Goal: Information Seeking & Learning: Learn about a topic

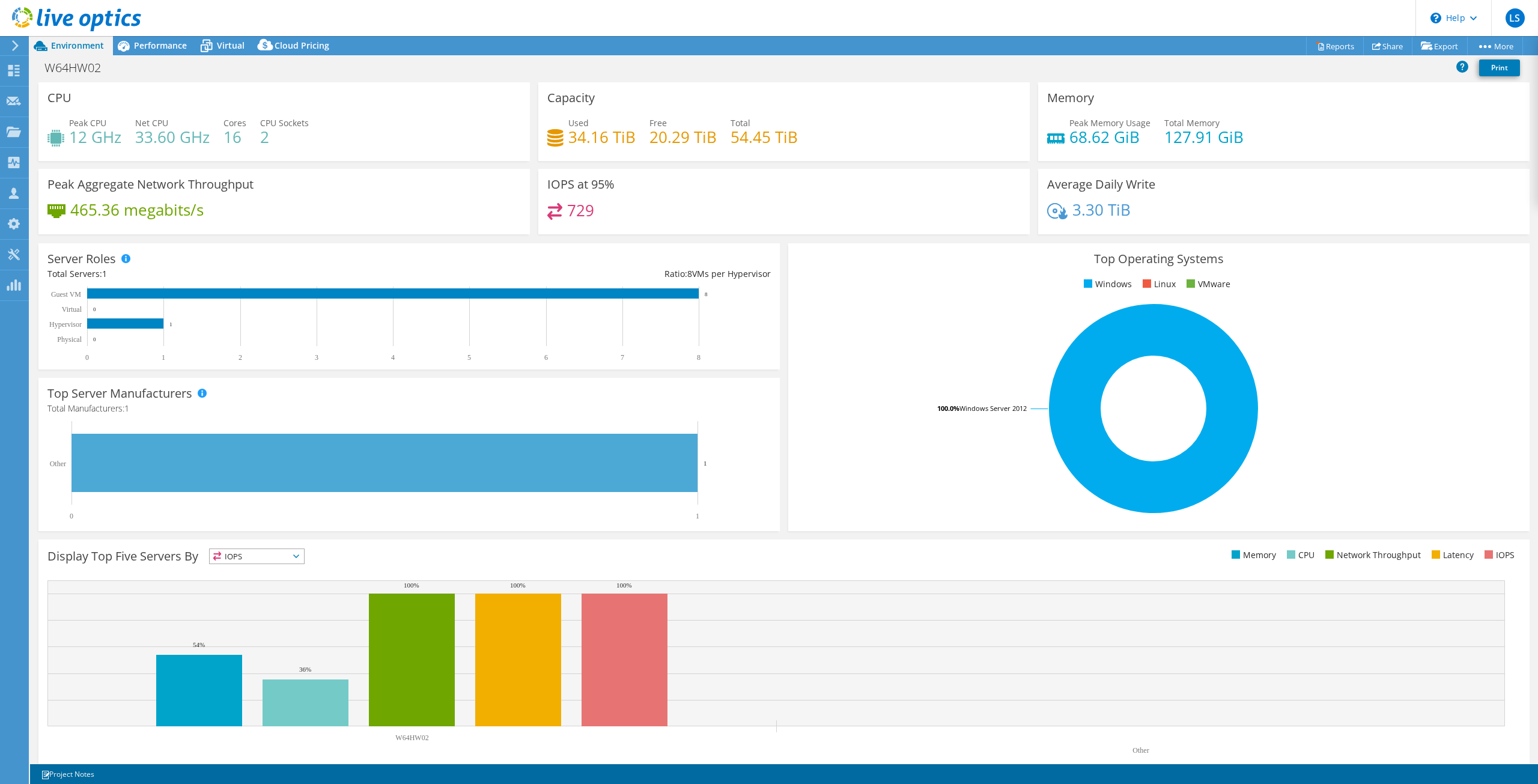
select select "USD"
click at [232, 49] on span "Virtual" at bounding box center [230, 45] width 27 height 12
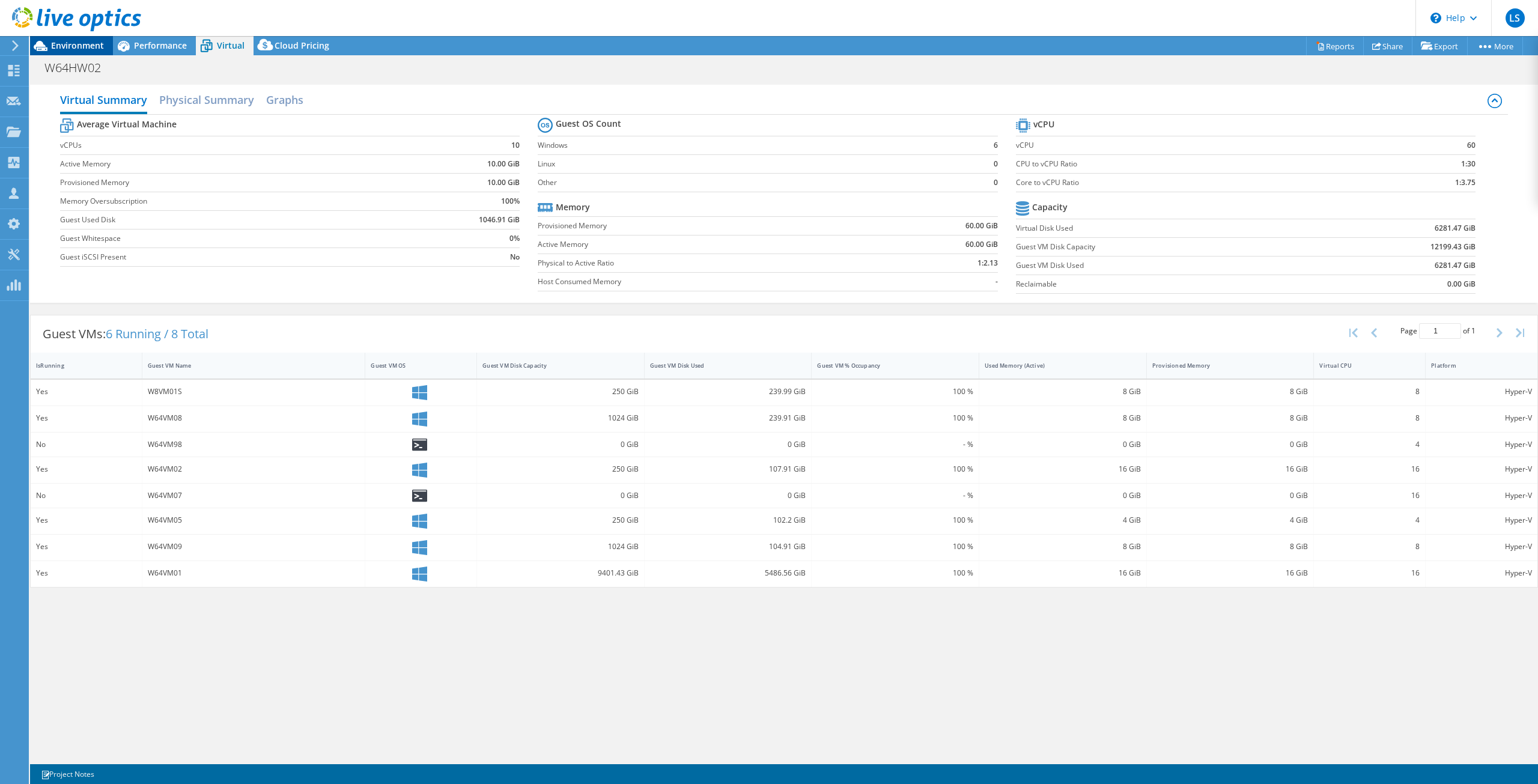
click at [83, 46] on span "Environment" at bounding box center [77, 45] width 53 height 12
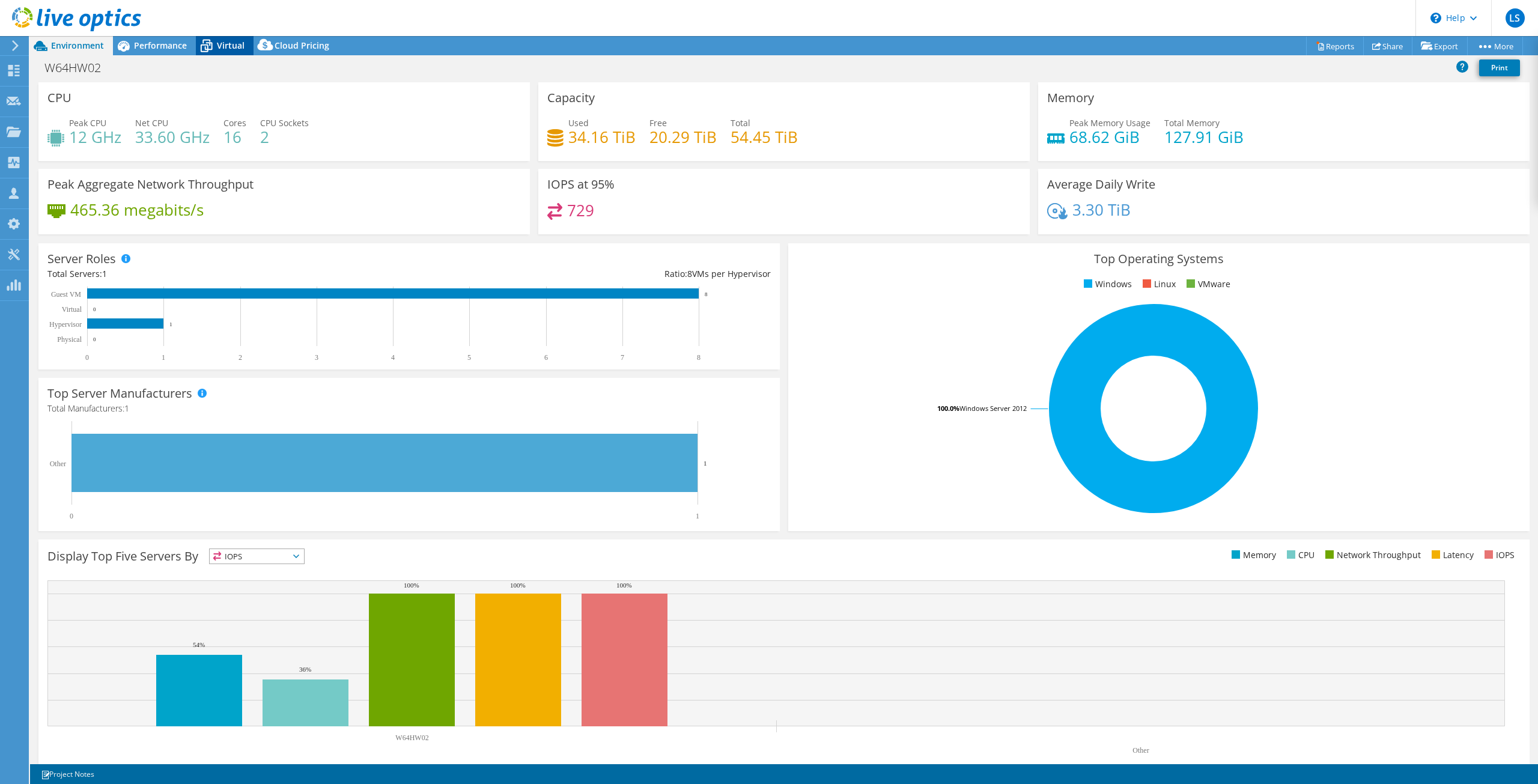
click at [226, 47] on span "Virtual" at bounding box center [230, 45] width 27 height 12
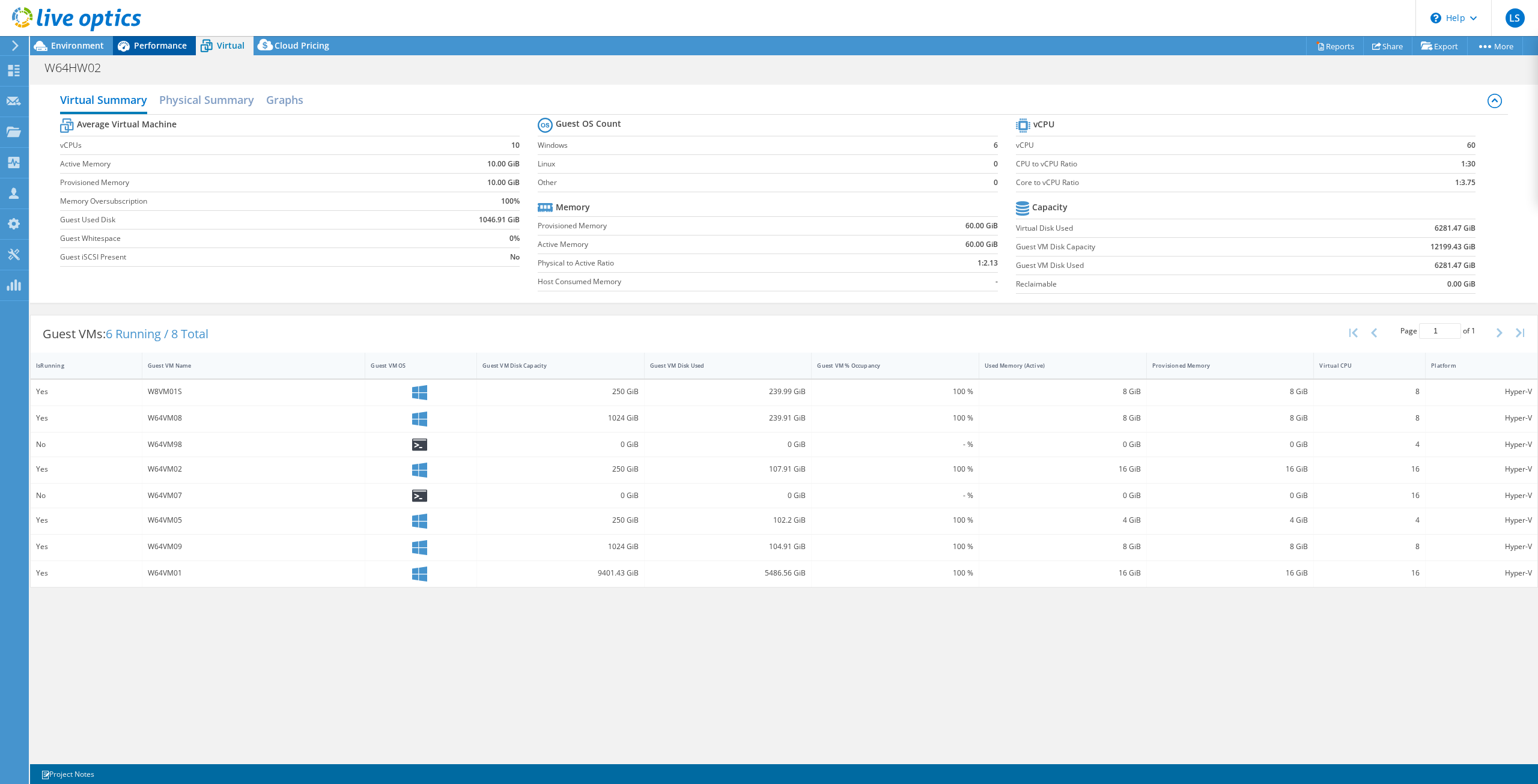
click at [167, 38] on div "Performance" at bounding box center [154, 46] width 83 height 19
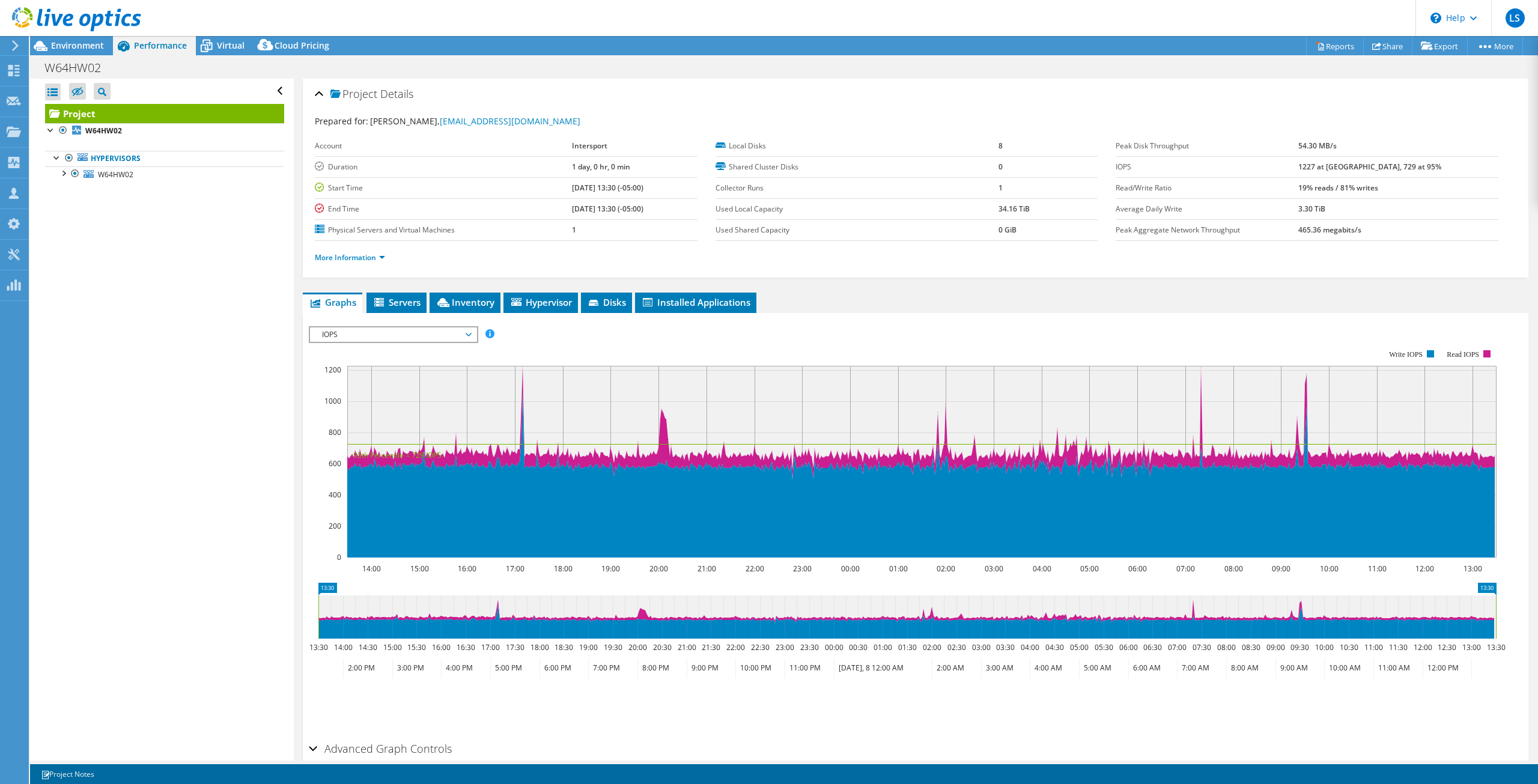
click at [469, 338] on span "IOPS" at bounding box center [393, 335] width 154 height 15
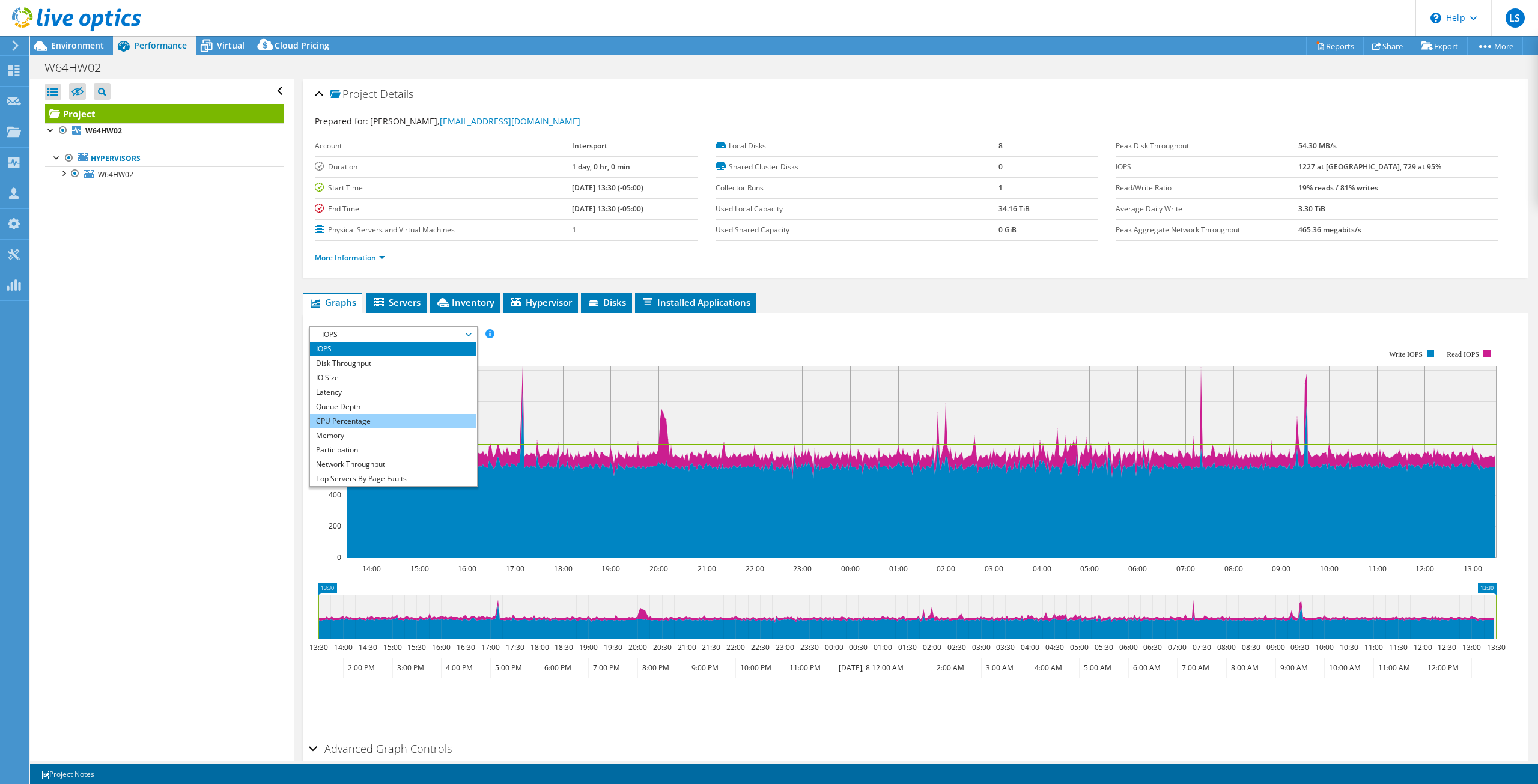
click at [364, 421] on li "CPU Percentage" at bounding box center [393, 421] width 167 height 15
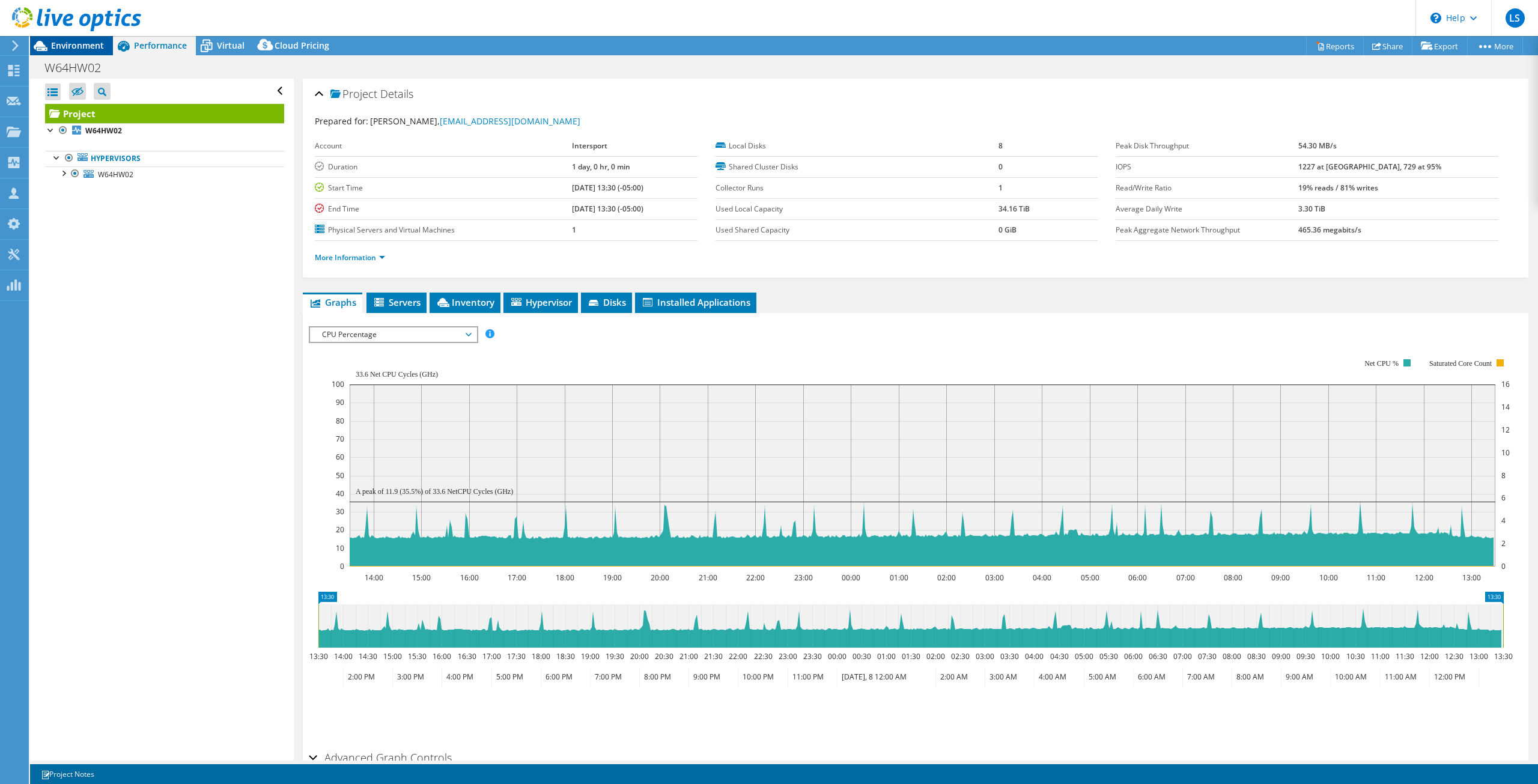
click at [80, 47] on span "Environment" at bounding box center [77, 45] width 53 height 12
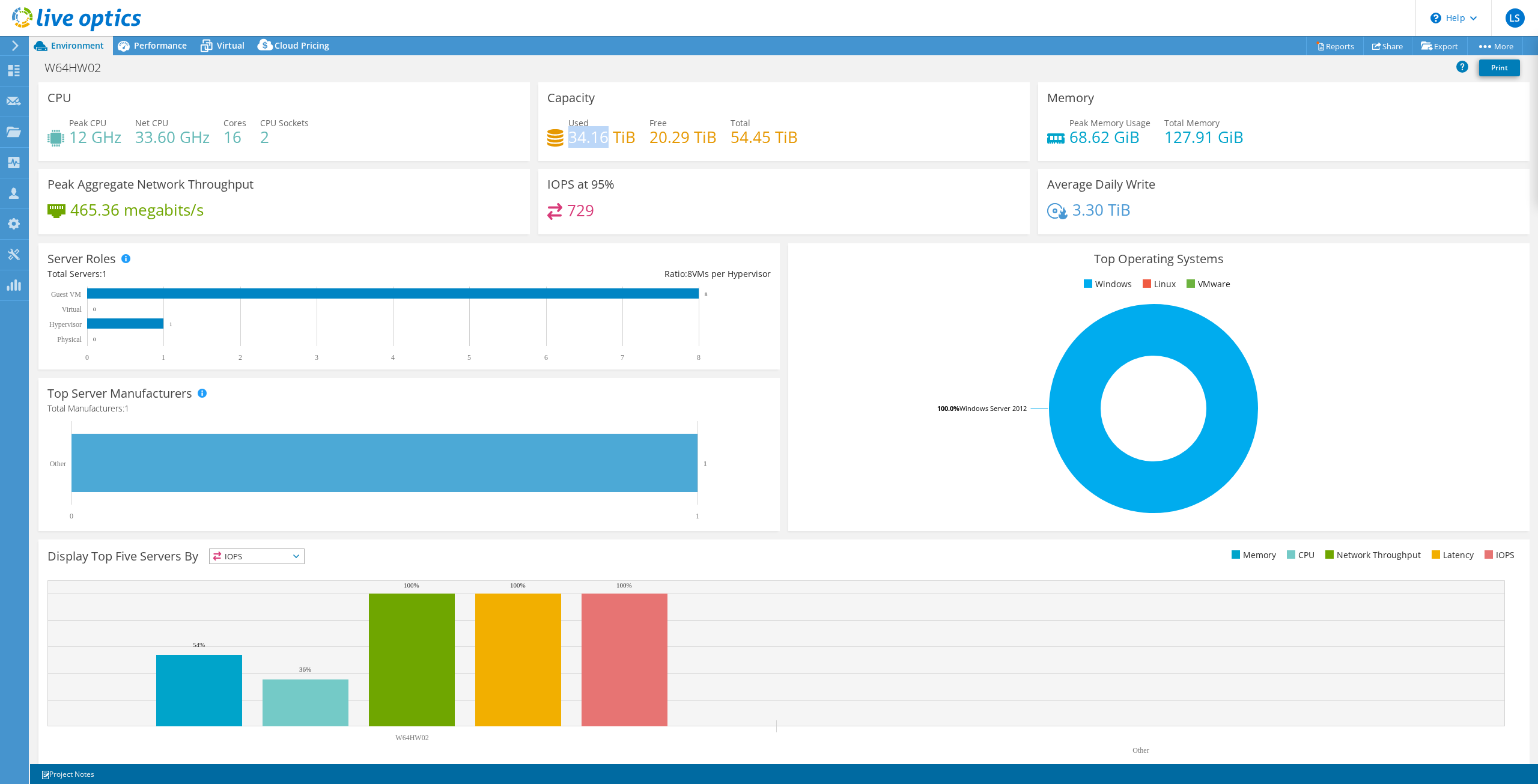
drag, startPoint x: 569, startPoint y: 137, endPoint x: 606, endPoint y: 142, distance: 37.3
click at [606, 142] on h4 "34.16 TiB" at bounding box center [602, 137] width 67 height 13
click at [147, 47] on span "Performance" at bounding box center [160, 45] width 53 height 12
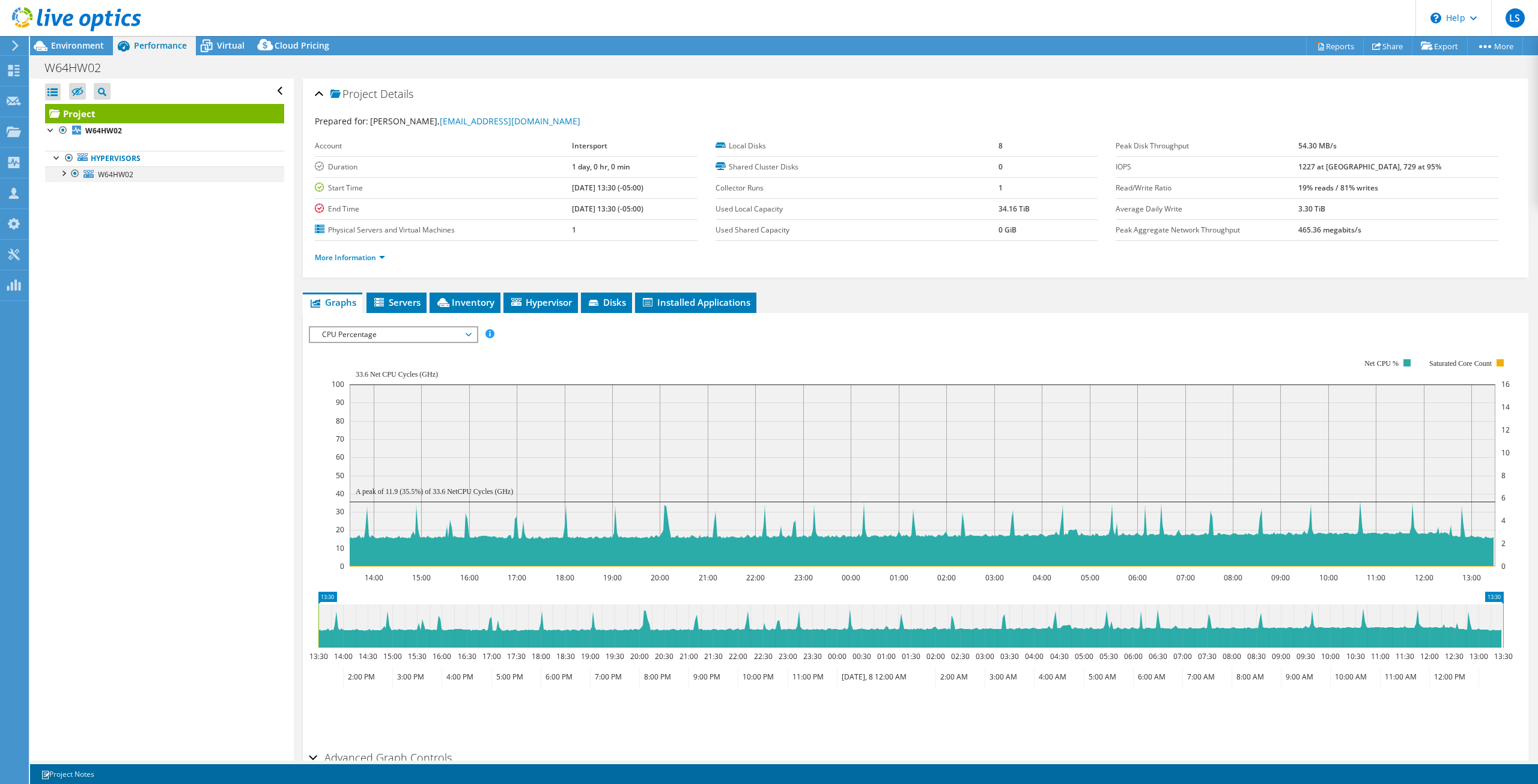
click at [64, 175] on div at bounding box center [63, 173] width 12 height 12
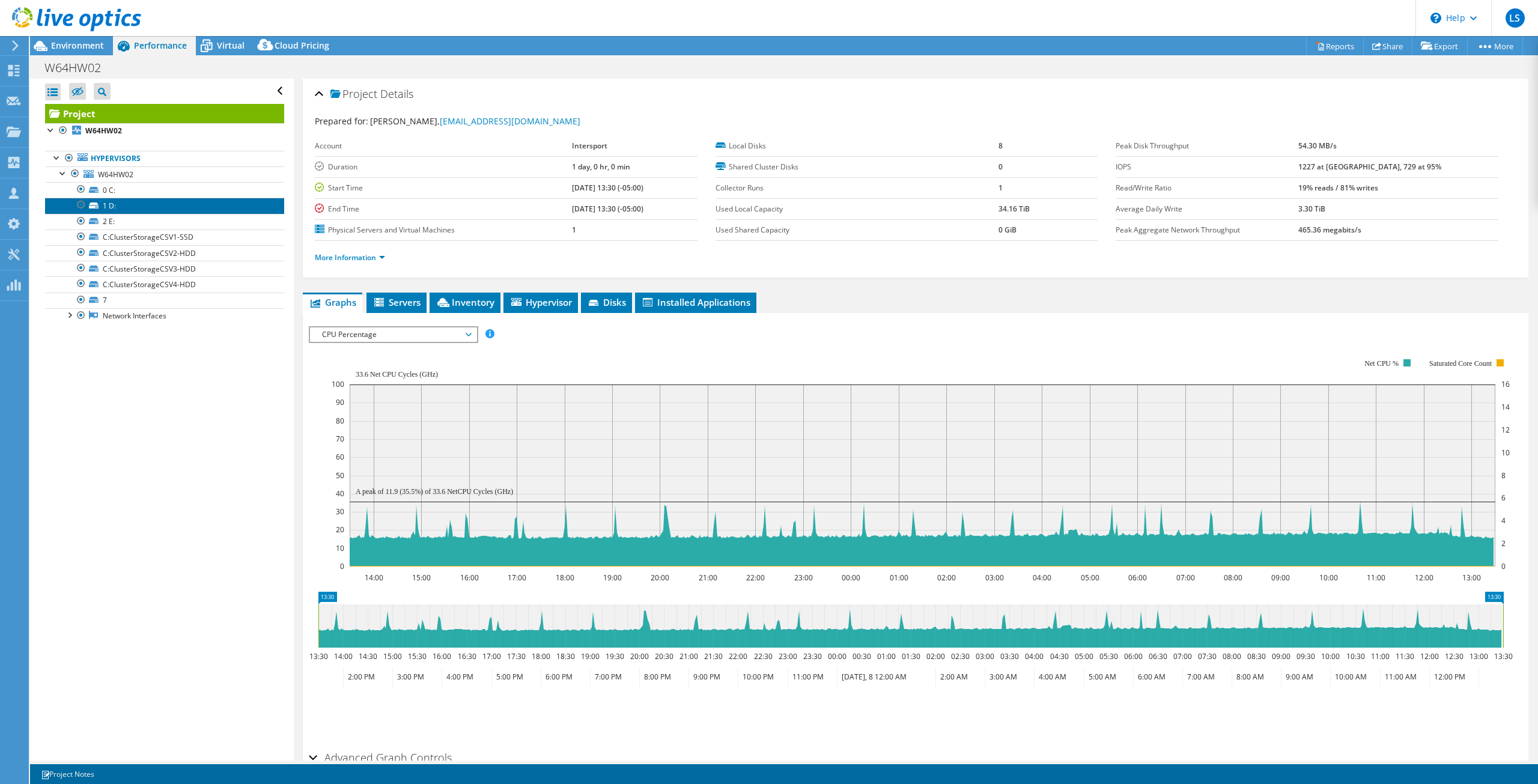
click at [123, 208] on link "1 D:" at bounding box center [164, 205] width 239 height 16
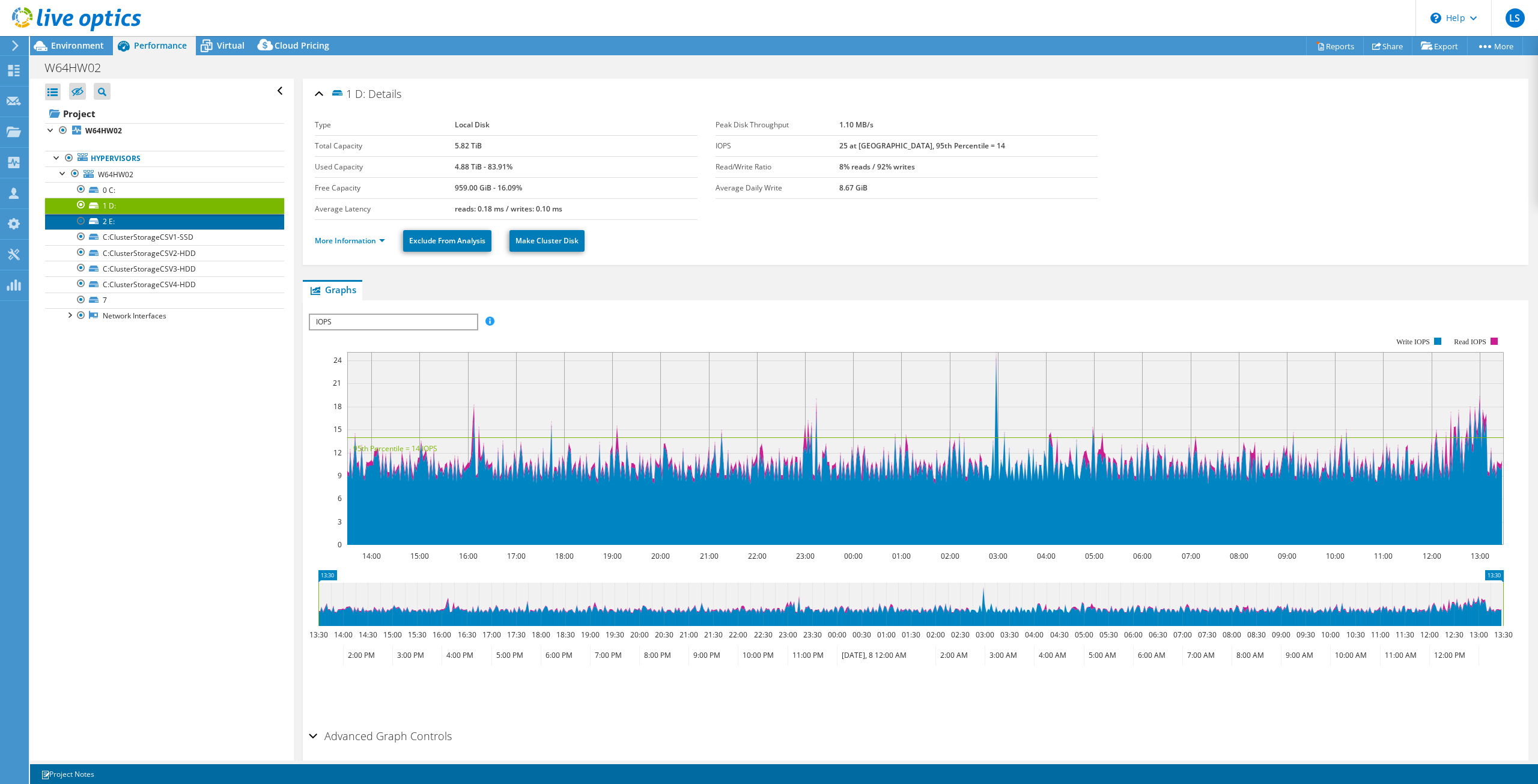
click at [121, 225] on link "2 E:" at bounding box center [164, 222] width 239 height 16
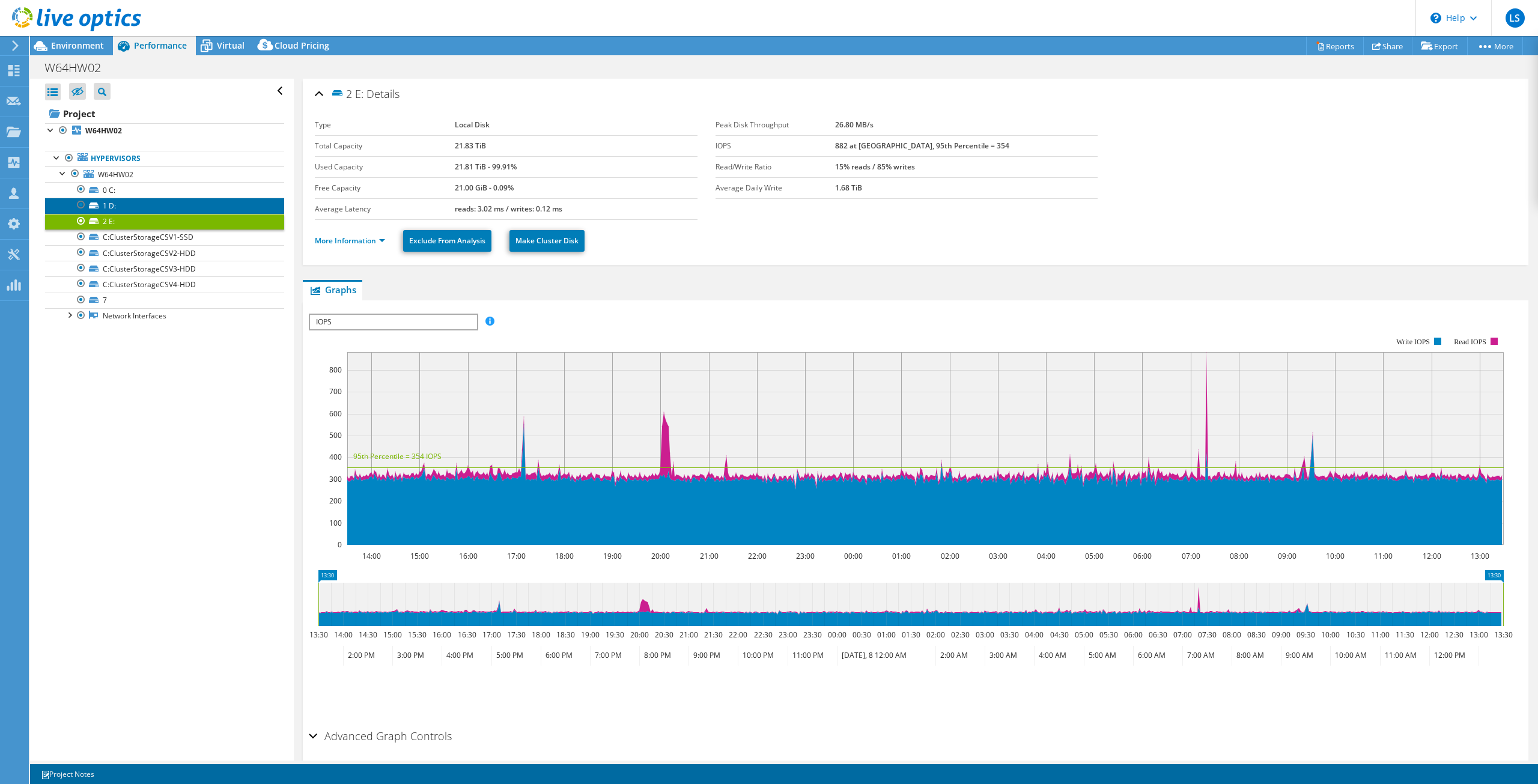
click at [138, 210] on link "1 D:" at bounding box center [164, 205] width 239 height 16
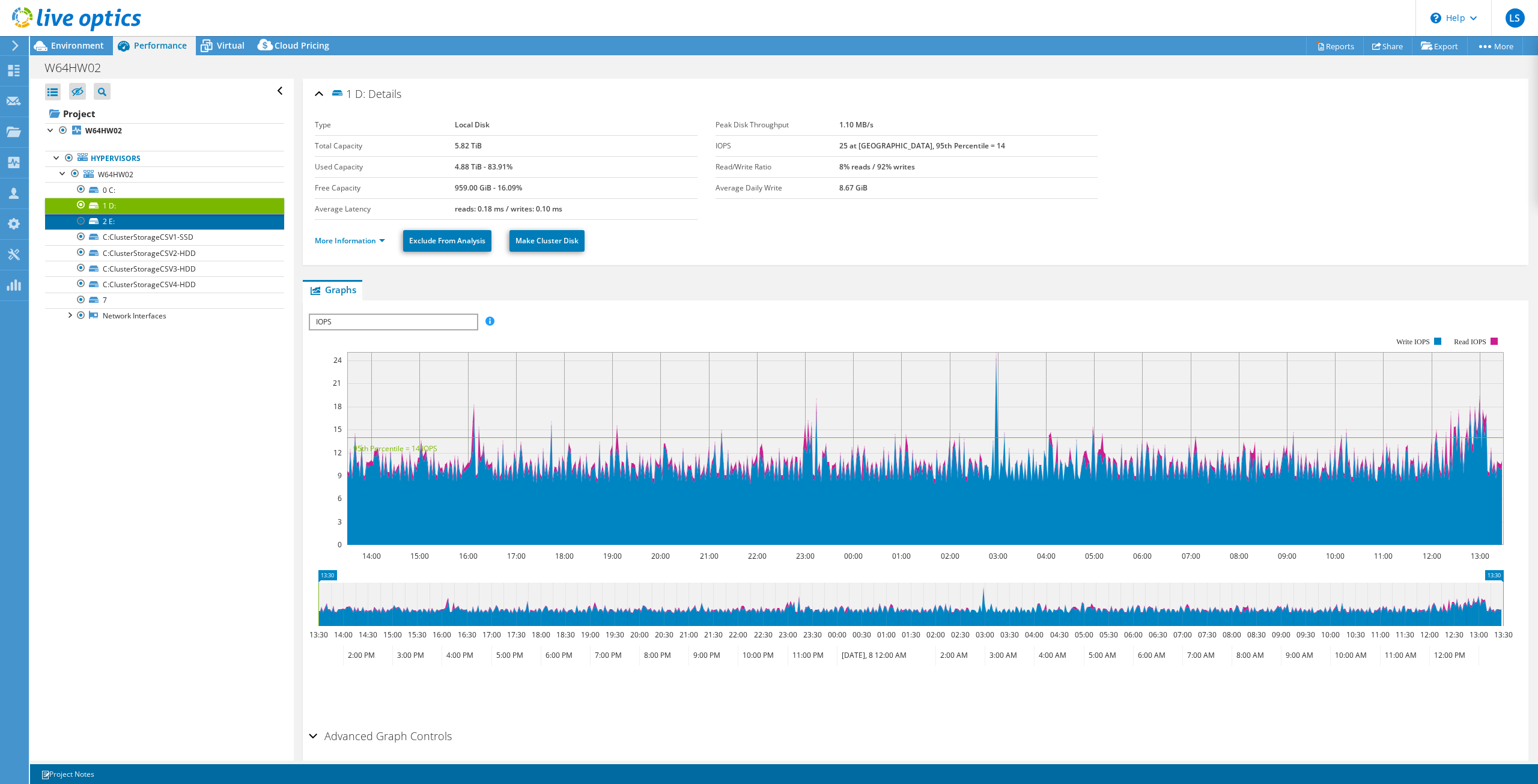
click at [132, 220] on link "2 E:" at bounding box center [164, 222] width 239 height 16
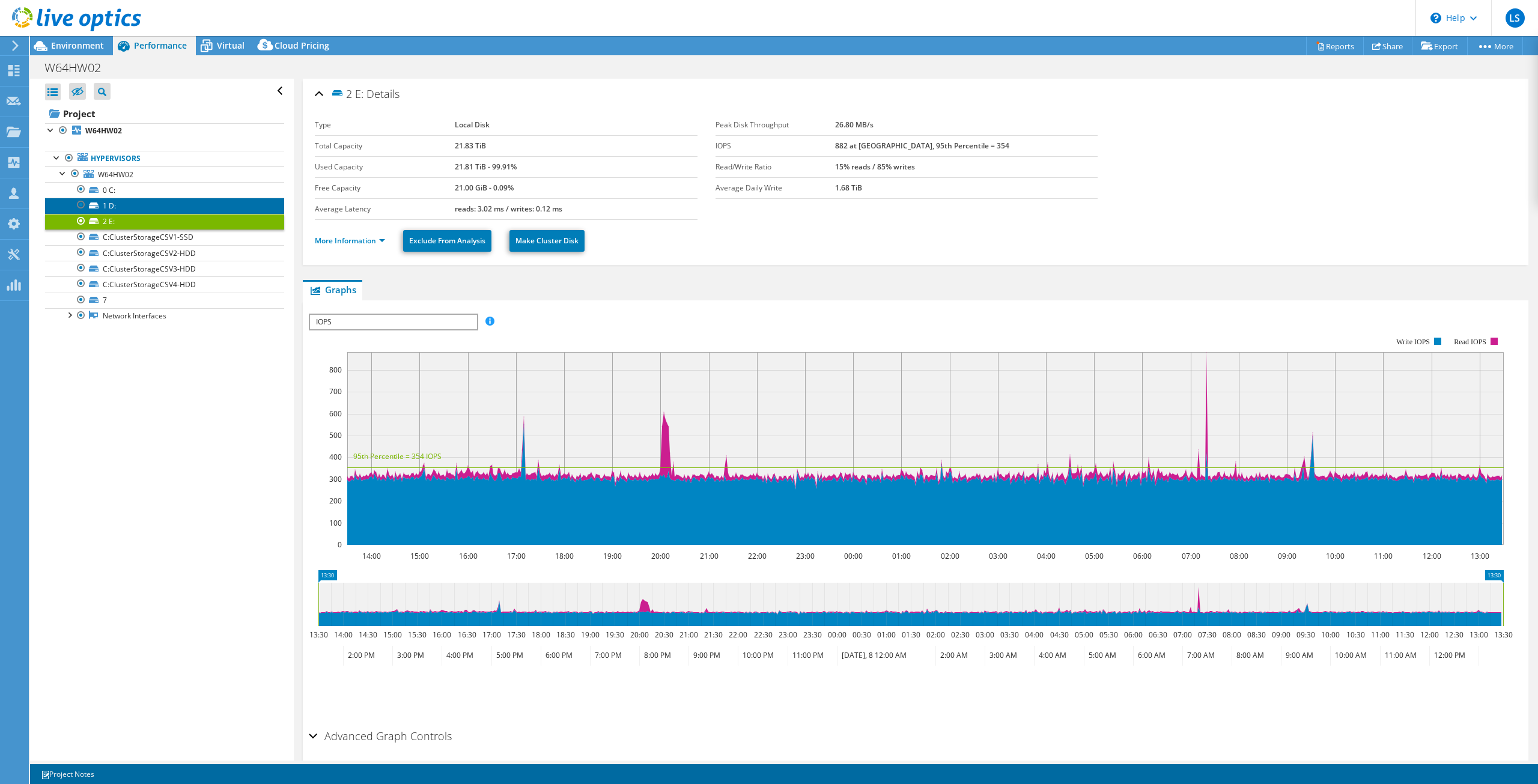
click at [139, 208] on link "1 D:" at bounding box center [164, 205] width 239 height 16
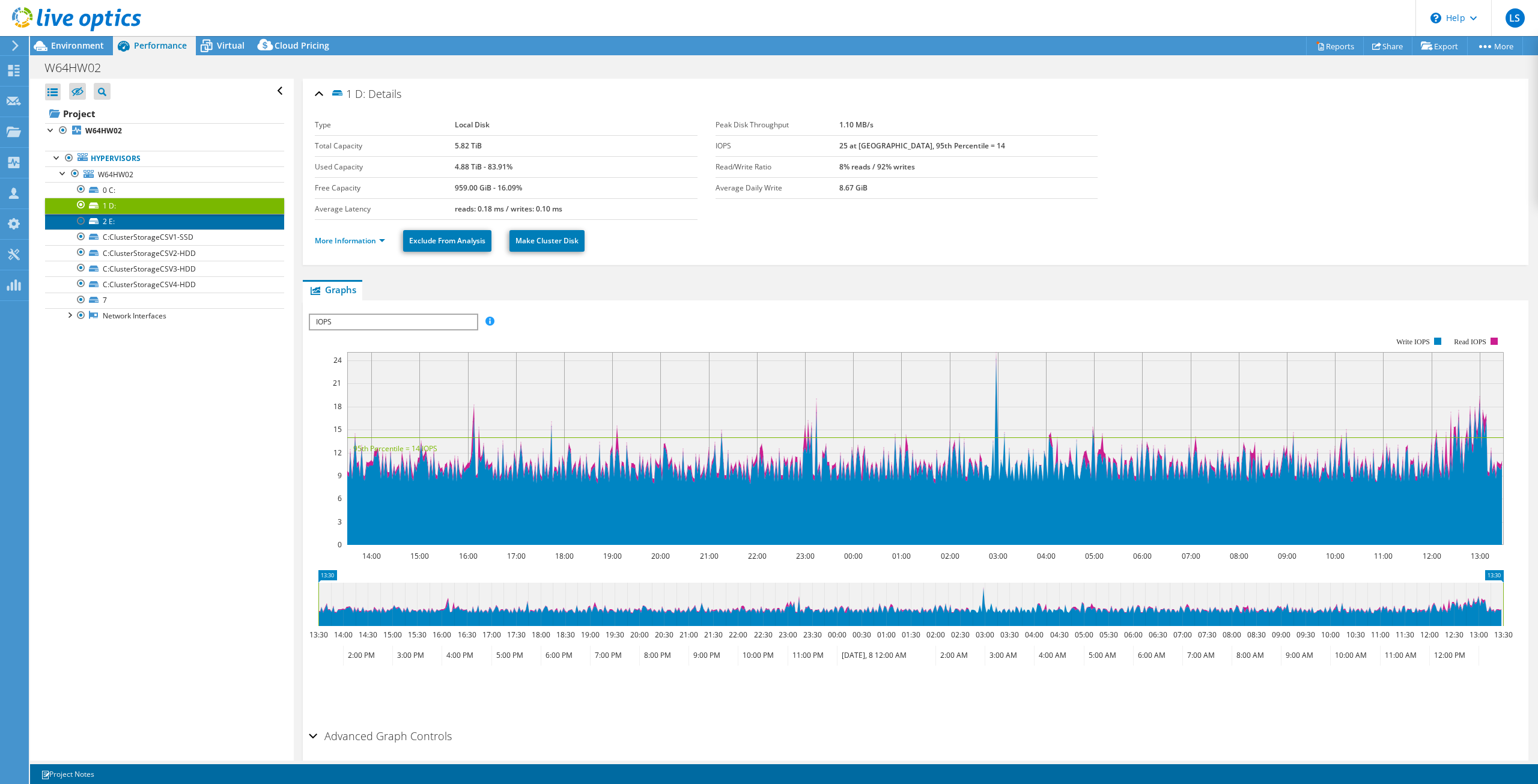
click at [153, 222] on link "2 E:" at bounding box center [164, 222] width 239 height 16
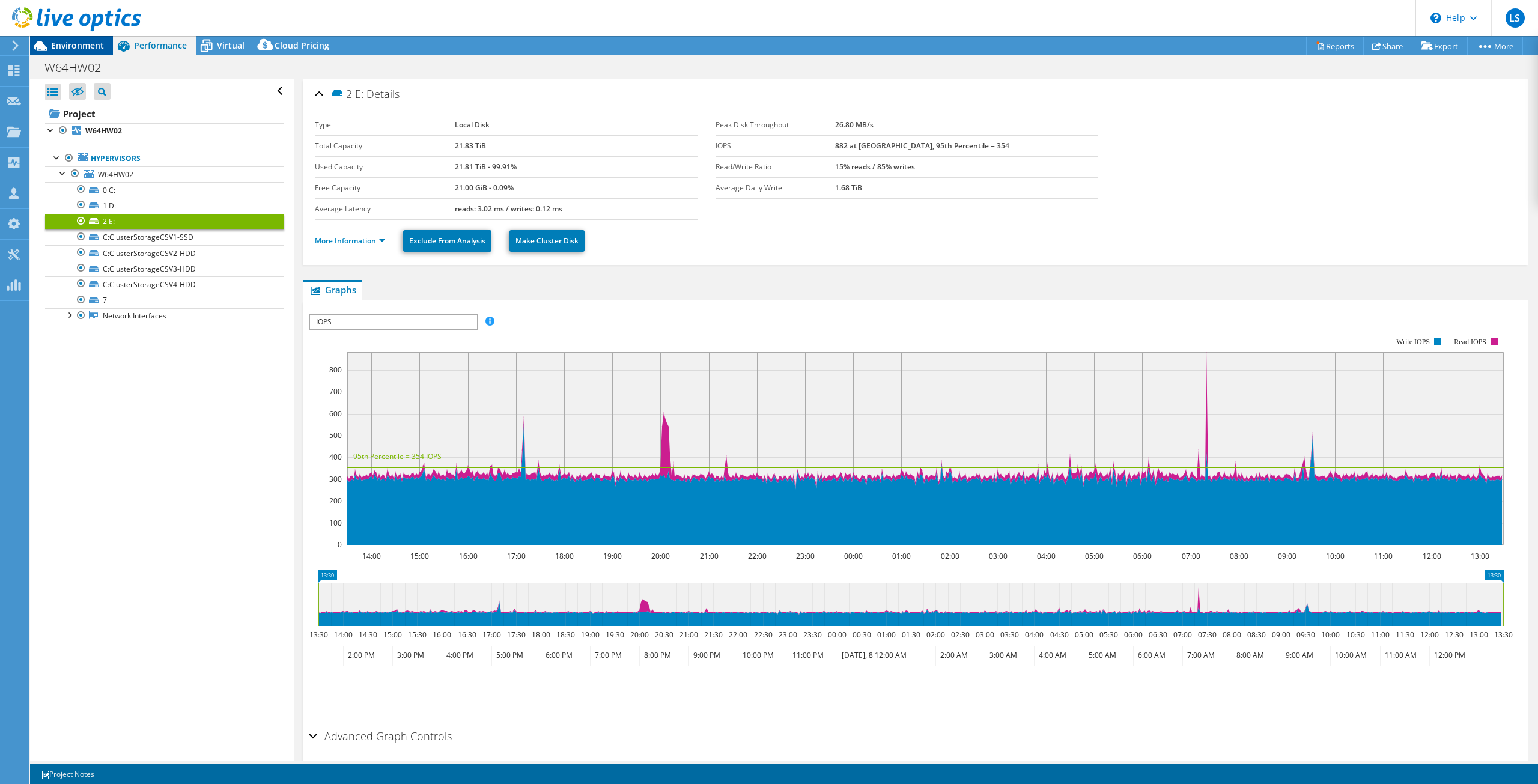
drag, startPoint x: 71, startPoint y: 43, endPoint x: 91, endPoint y: 41, distance: 20.1
click at [72, 41] on span "Environment" at bounding box center [77, 45] width 53 height 12
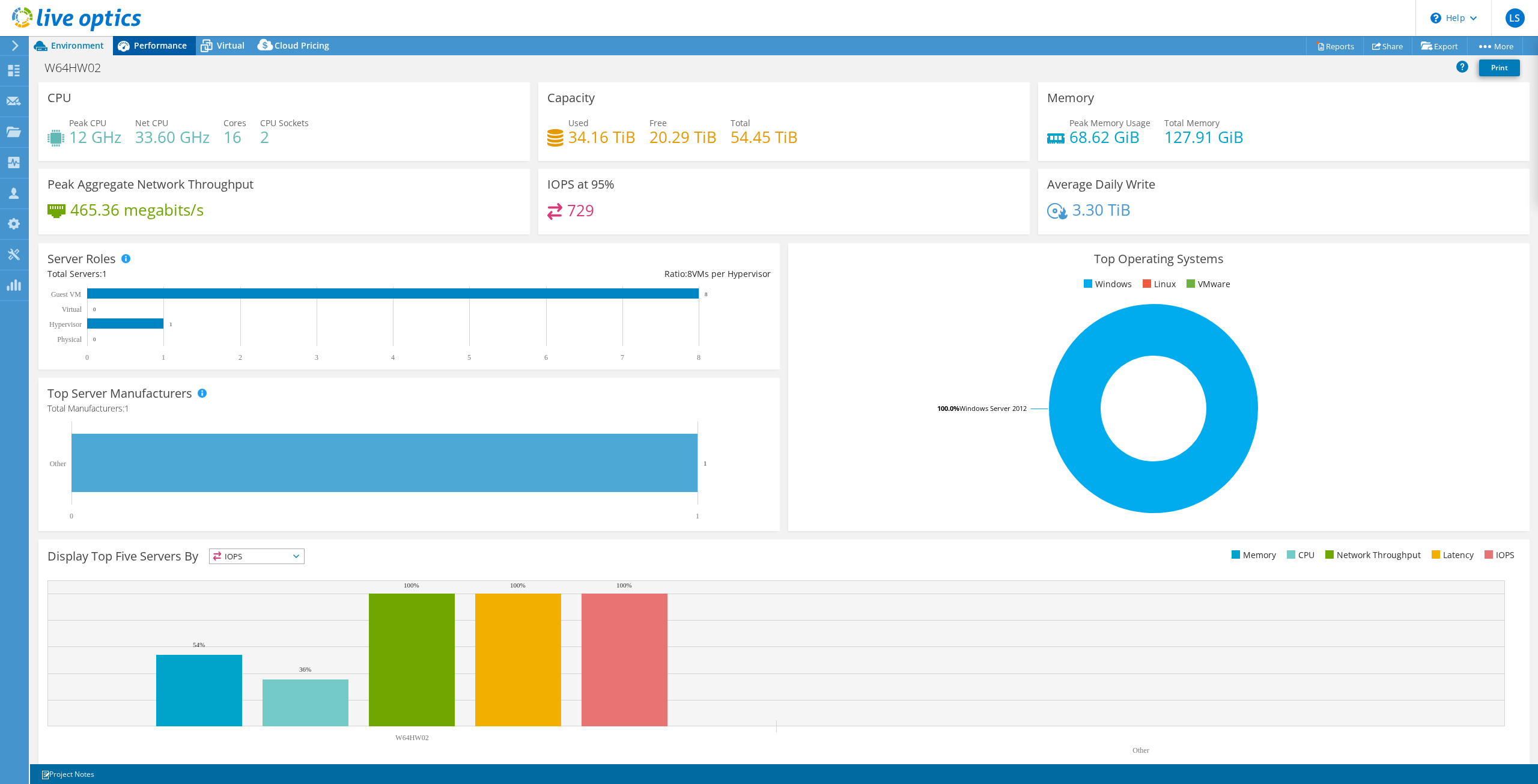
click at [151, 43] on span "Performance" at bounding box center [160, 45] width 53 height 12
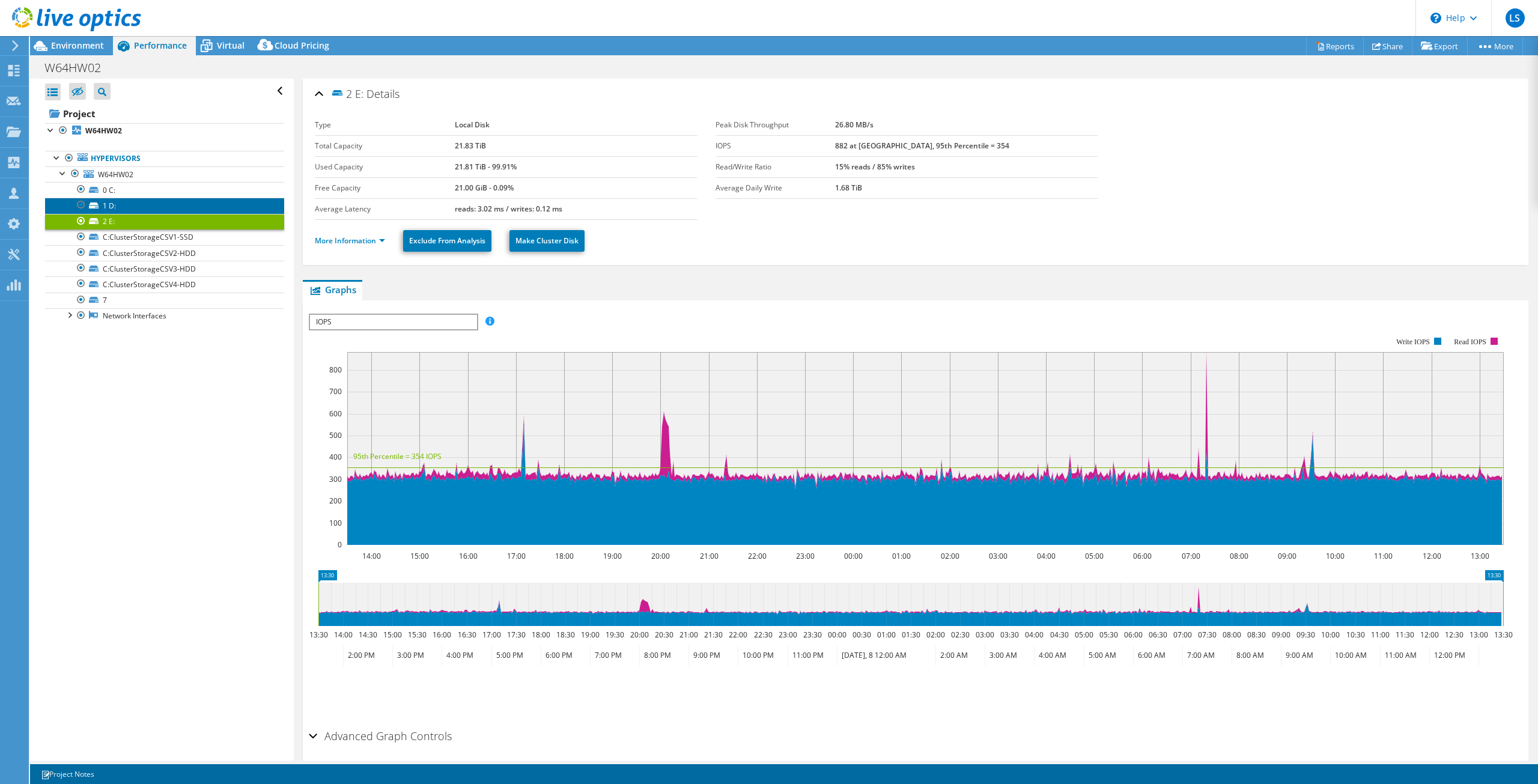
click at [121, 210] on link "1 D:" at bounding box center [164, 205] width 239 height 16
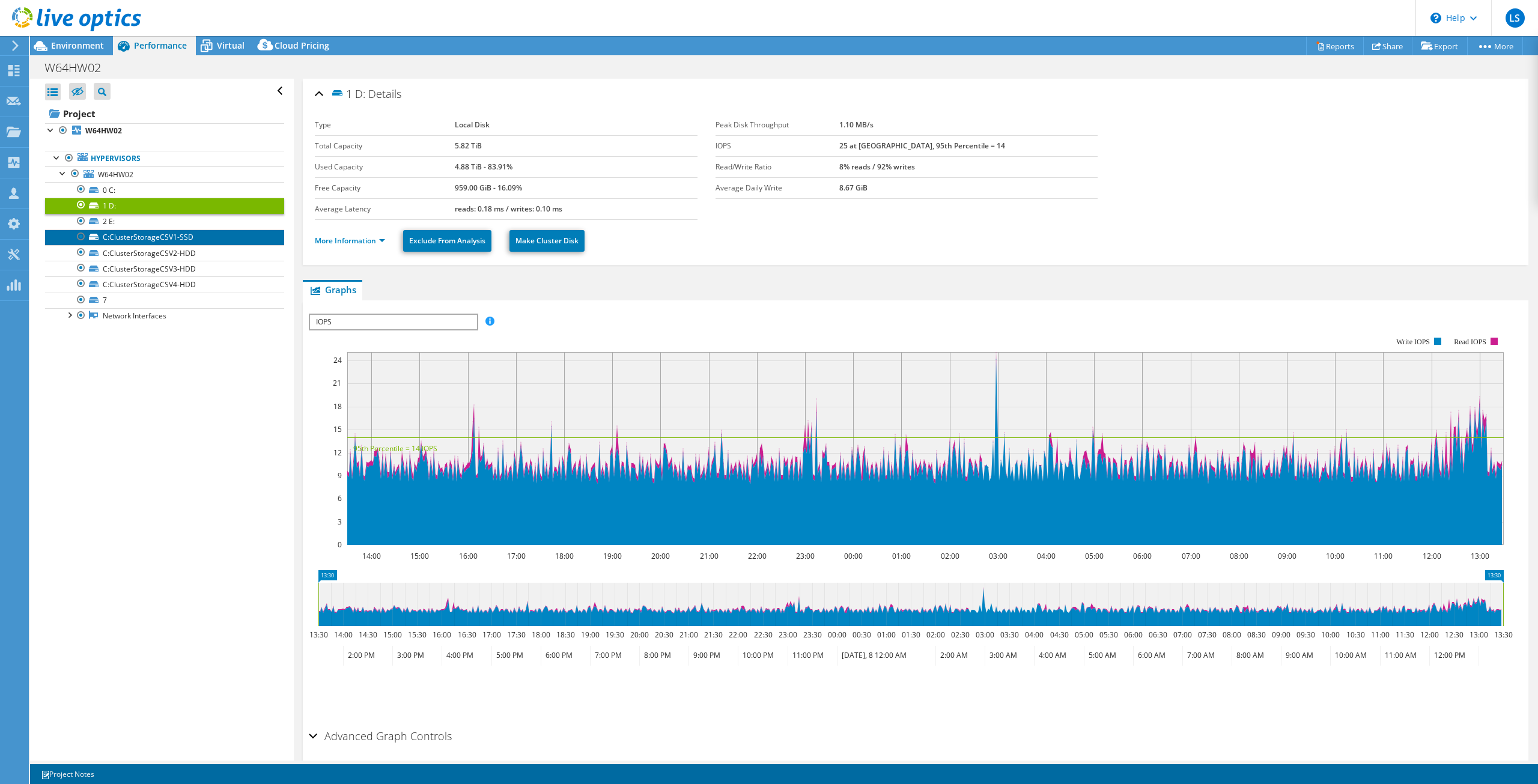
click at [128, 239] on link "C:ClusterStorageCSV1-SSD" at bounding box center [164, 238] width 239 height 16
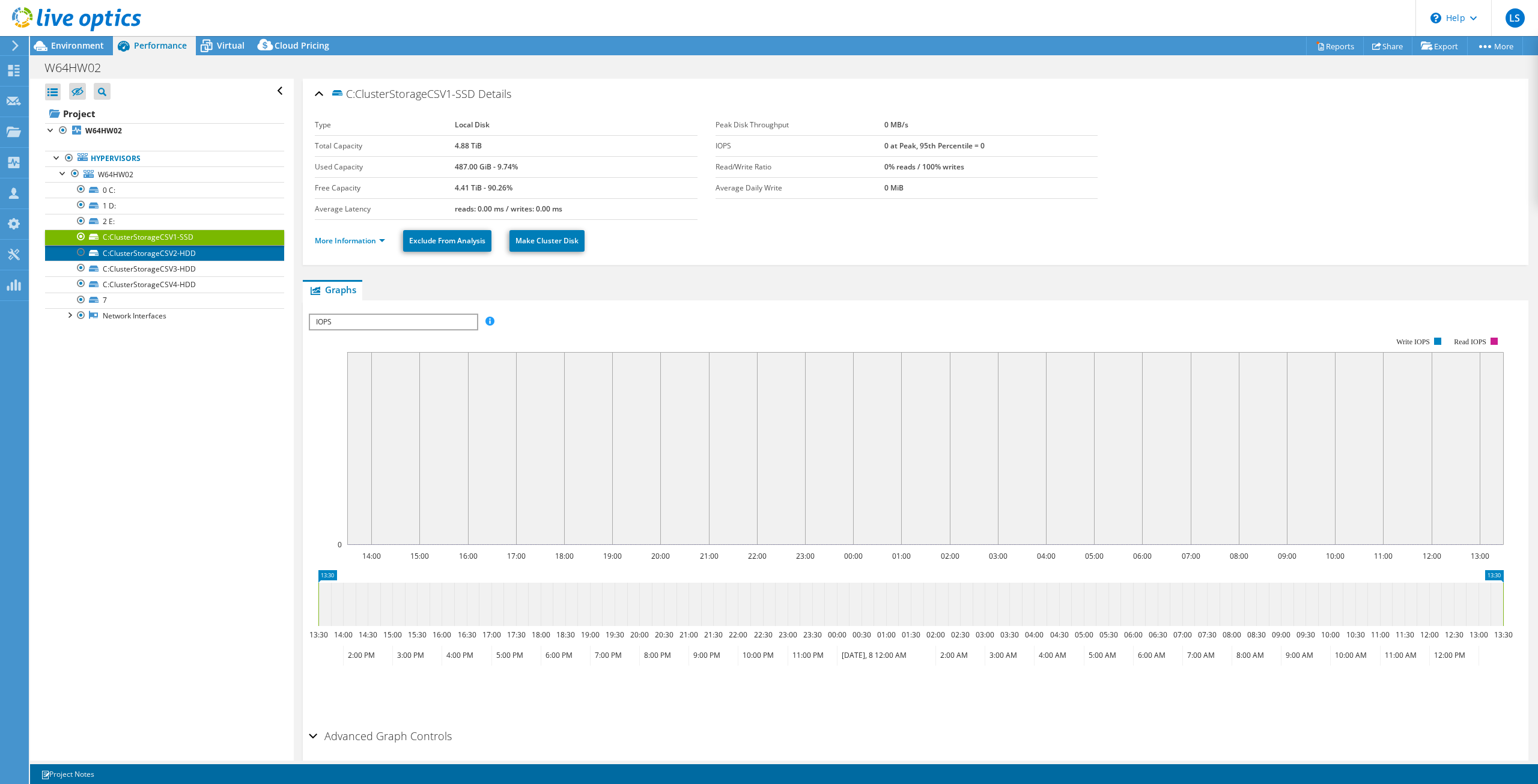
click at [173, 253] on link "C:ClusterStorageCSV2-HDD" at bounding box center [164, 253] width 239 height 16
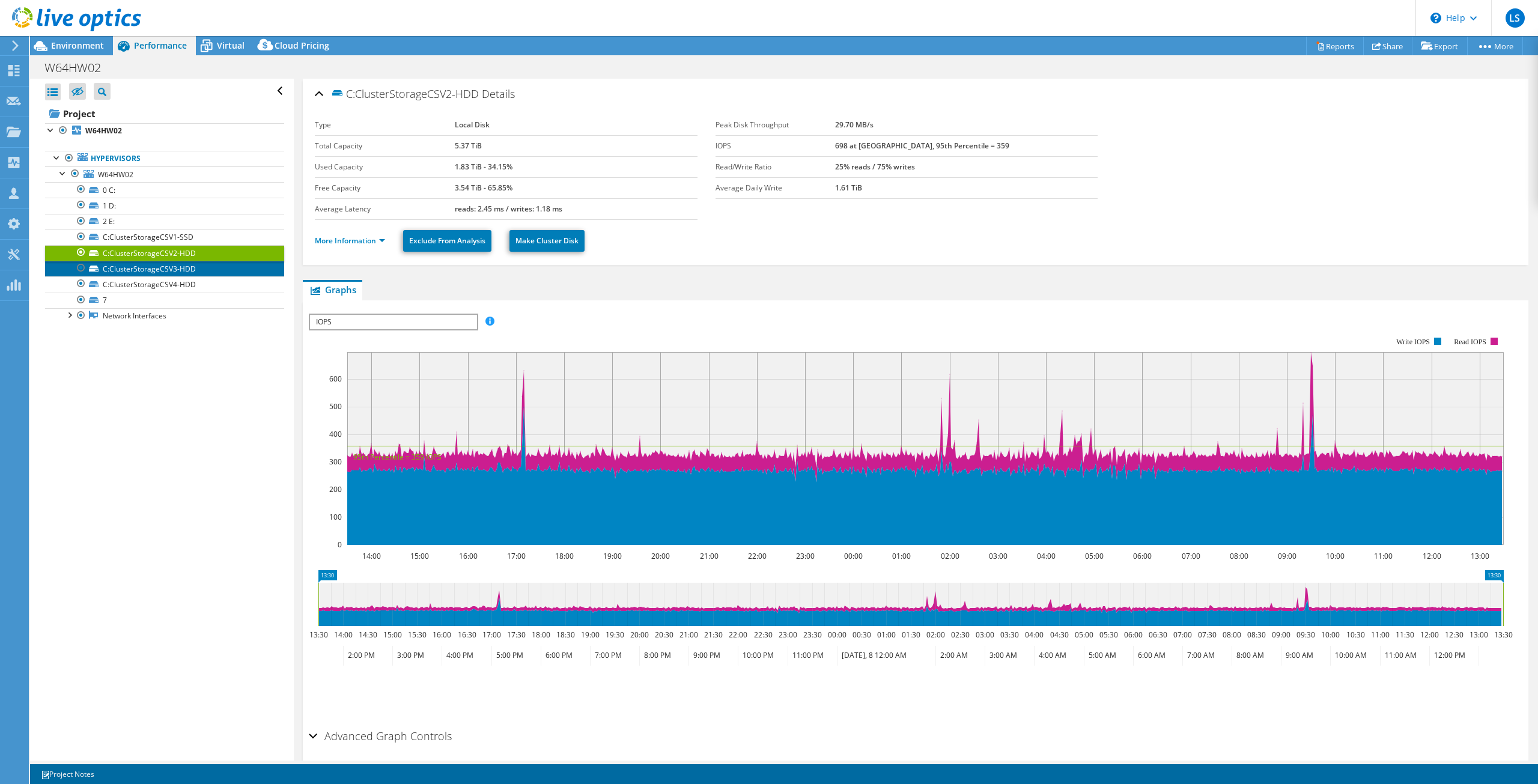
click at [171, 272] on link "C:ClusterStorageCSV3-HDD" at bounding box center [164, 269] width 239 height 16
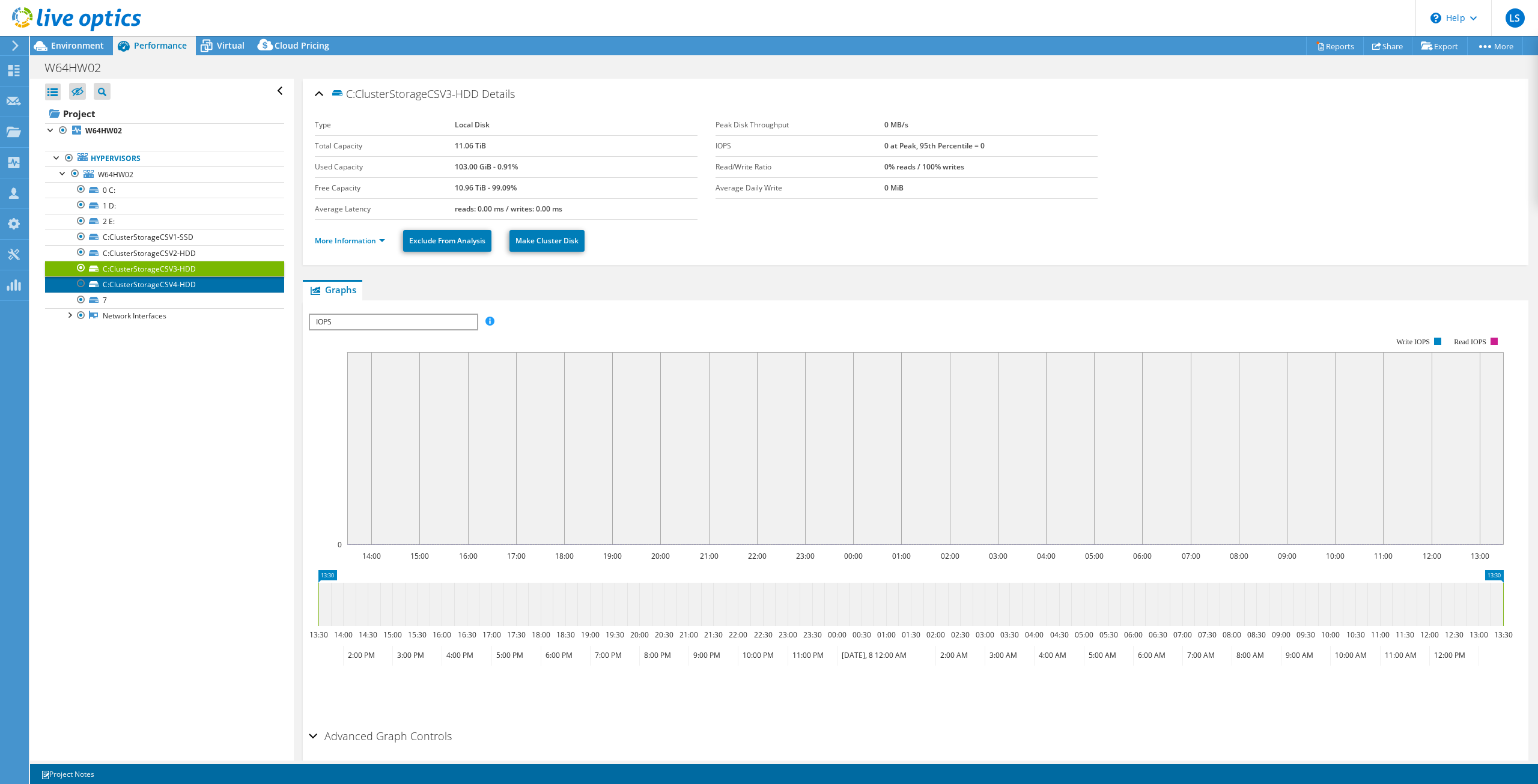
click at [168, 284] on link "C:ClusterStorageCSV4-HDD" at bounding box center [164, 284] width 239 height 16
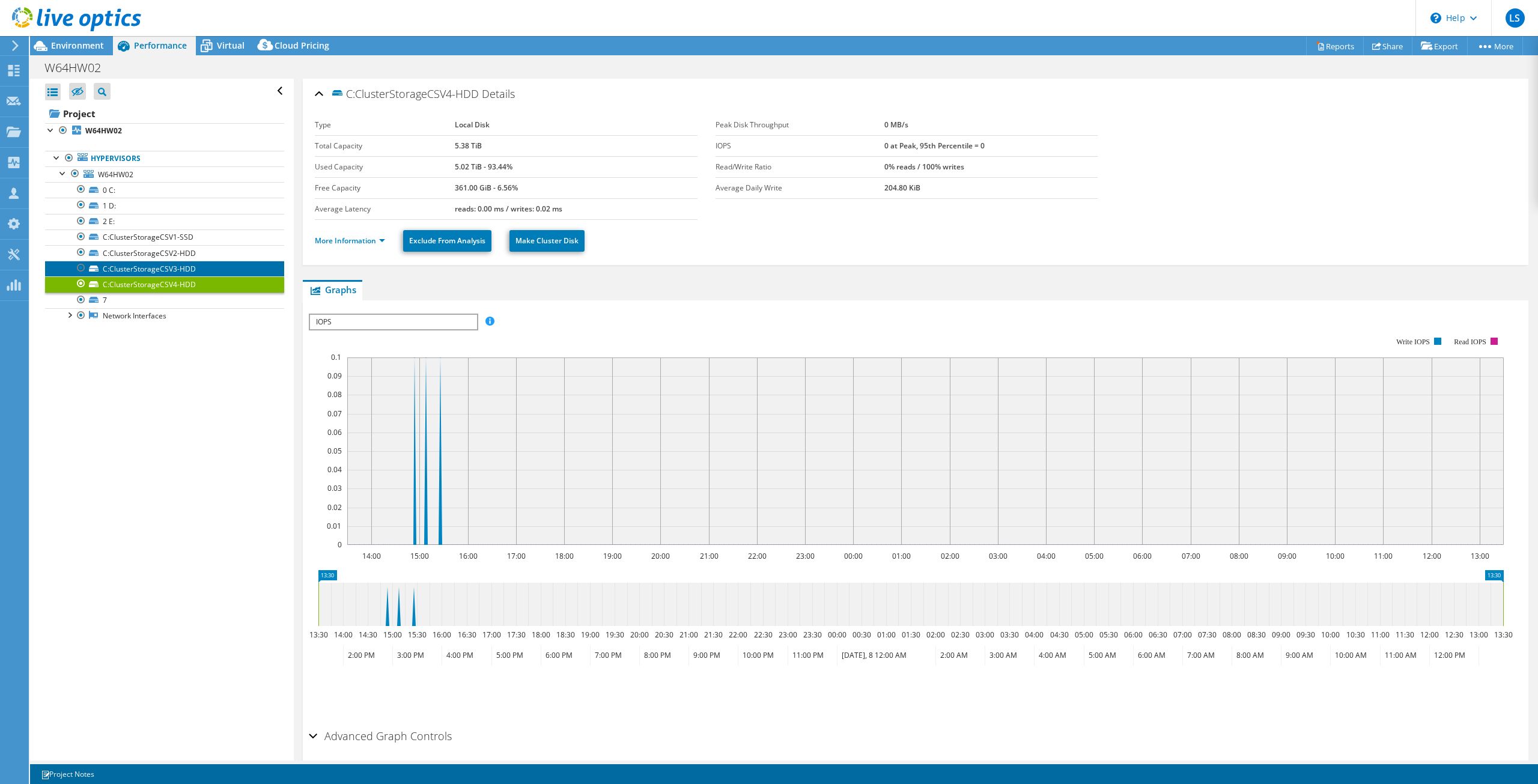
click at [187, 269] on link "C:ClusterStorageCSV3-HDD" at bounding box center [164, 269] width 239 height 16
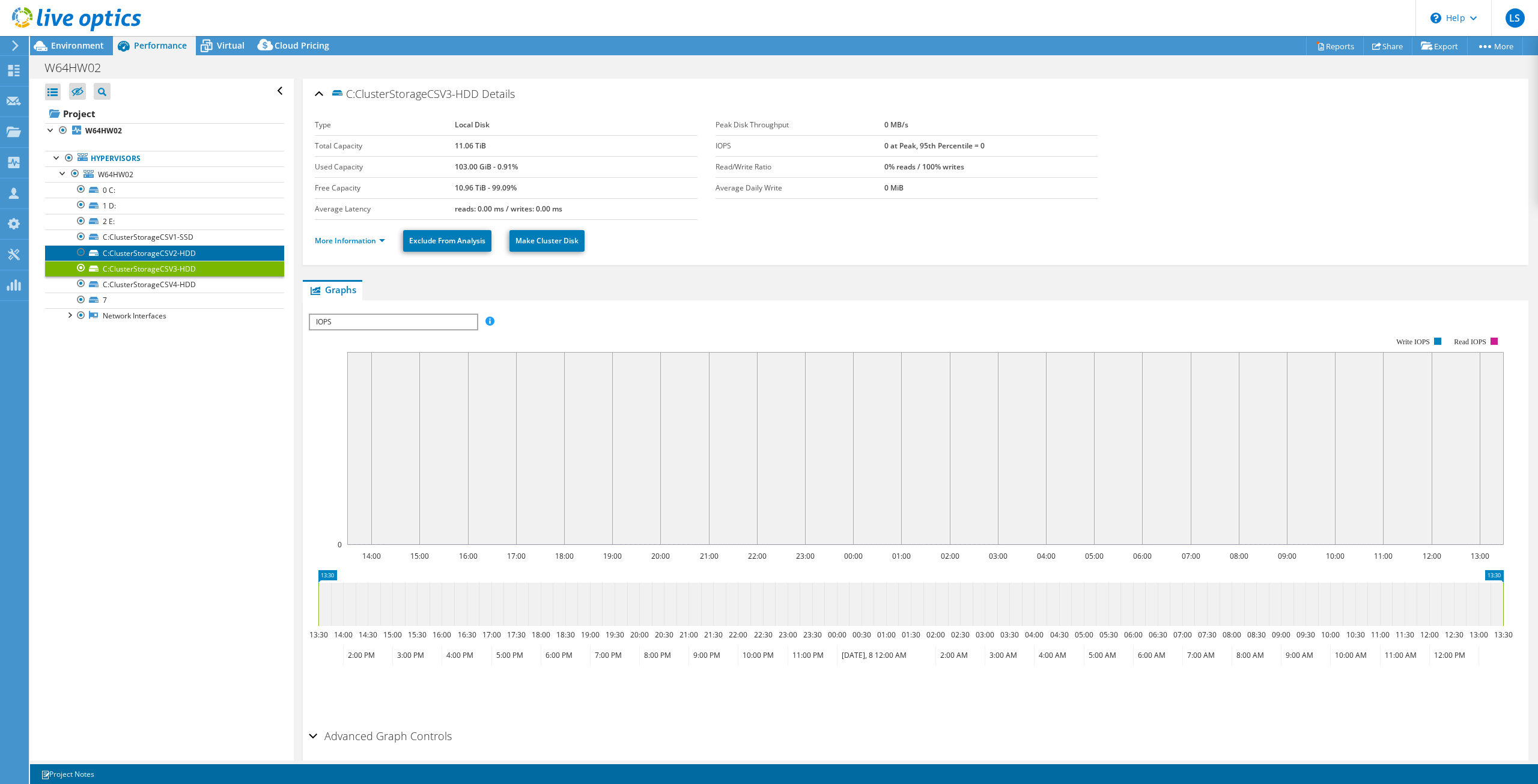
click at [199, 253] on link "C:ClusterStorageCSV2-HDD" at bounding box center [164, 253] width 239 height 16
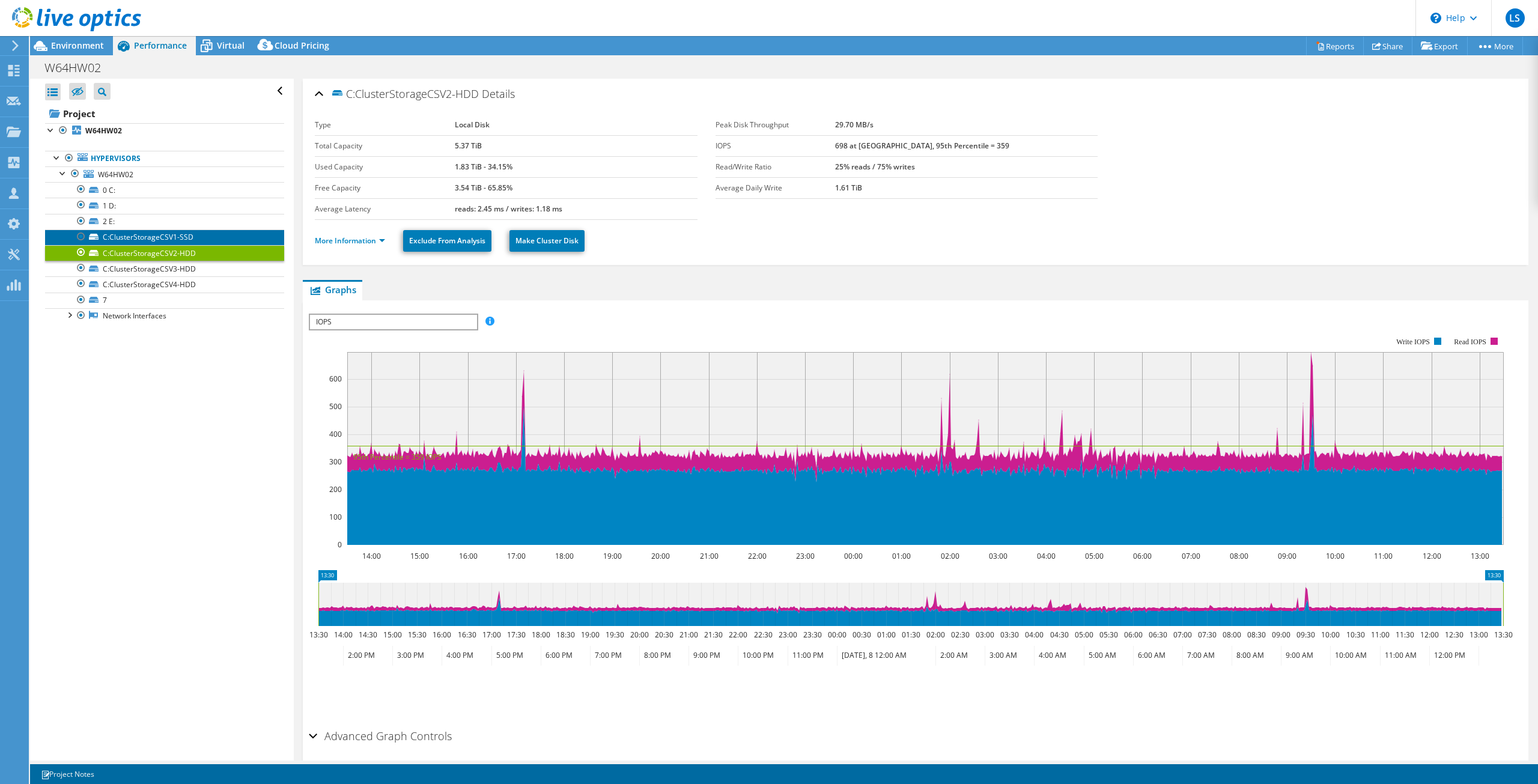
click at [195, 238] on link "C:ClusterStorageCSV1-SSD" at bounding box center [164, 238] width 239 height 16
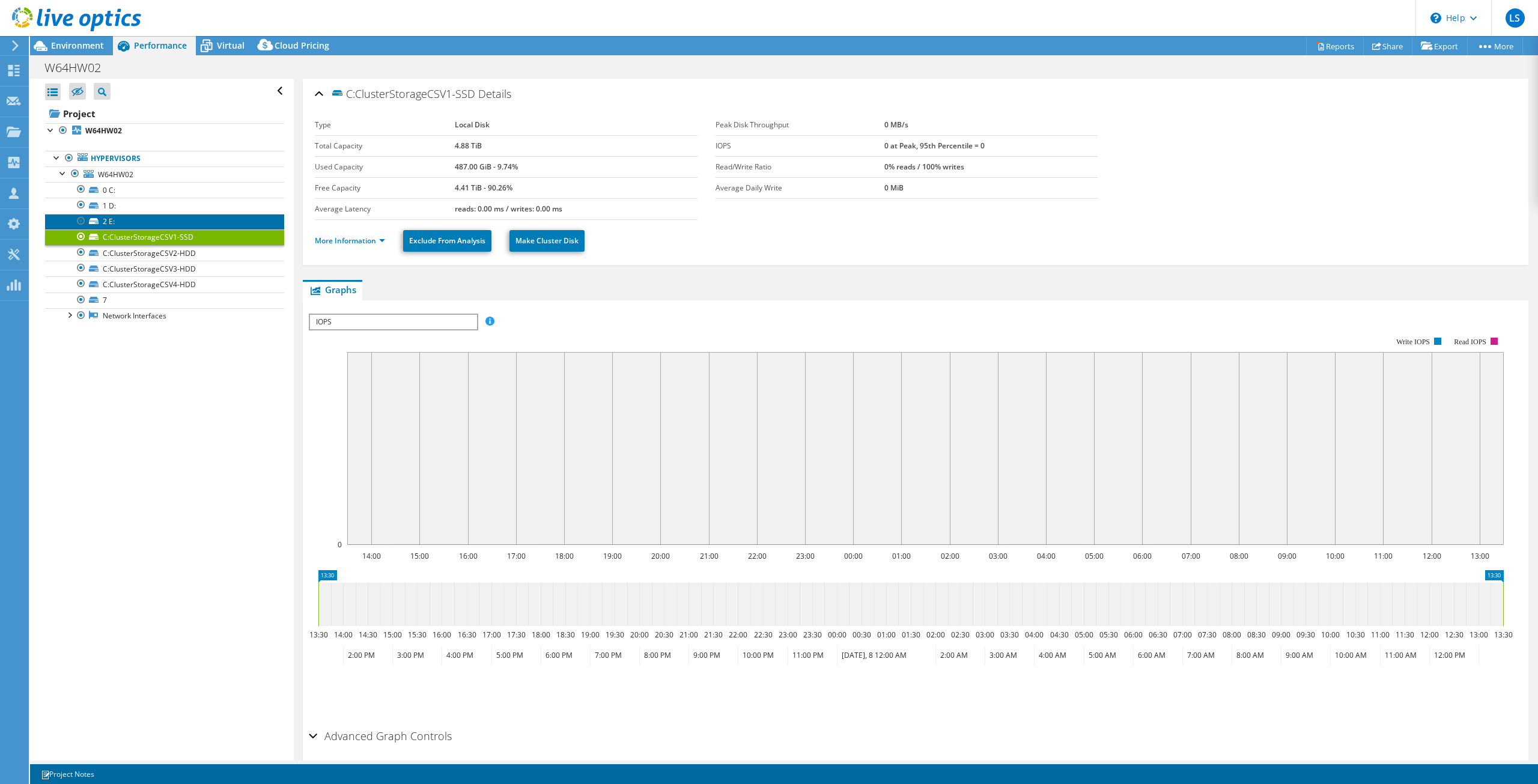
click at [129, 221] on link "2 E:" at bounding box center [164, 222] width 239 height 16
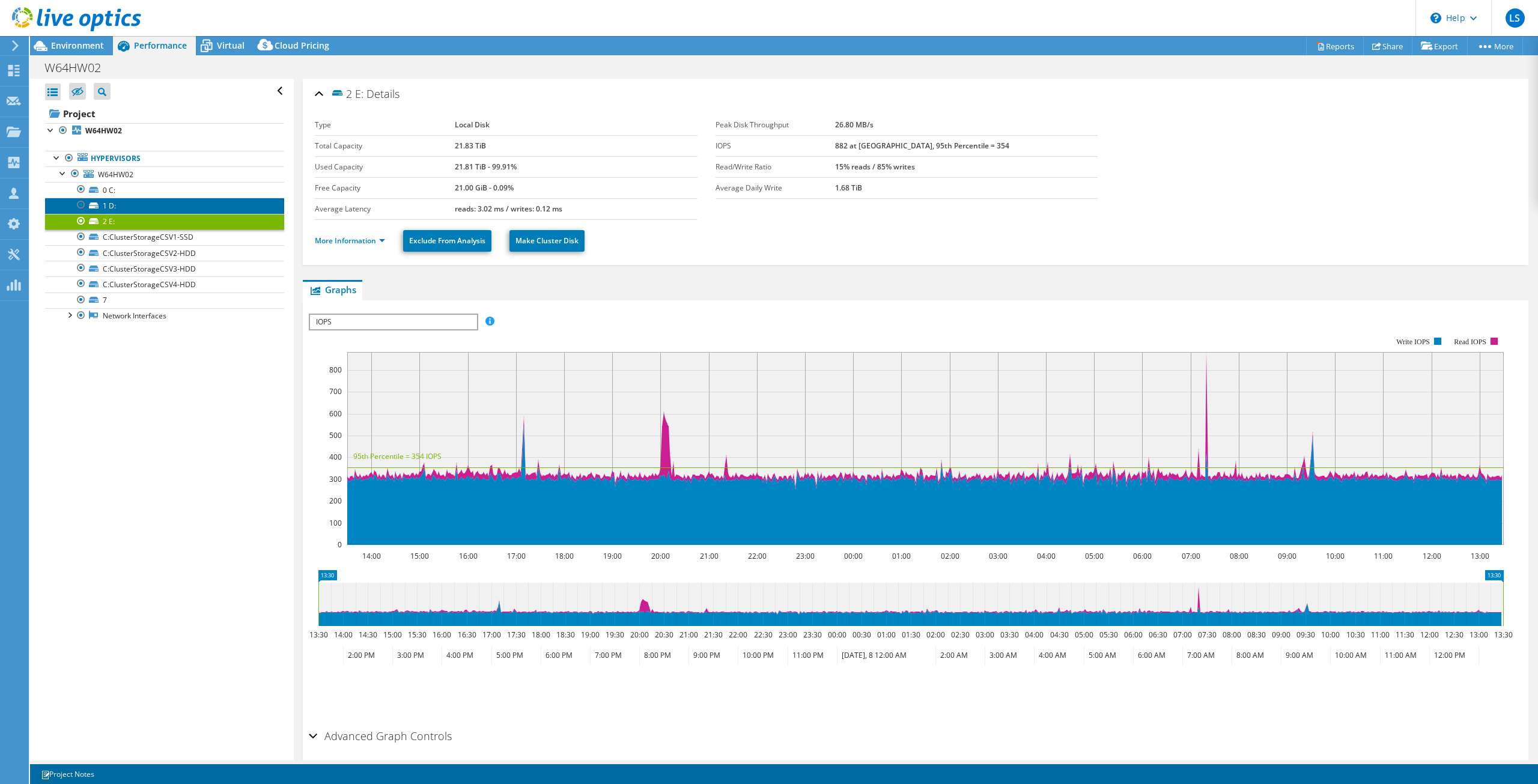
click at [129, 203] on link "1 D:" at bounding box center [164, 205] width 239 height 16
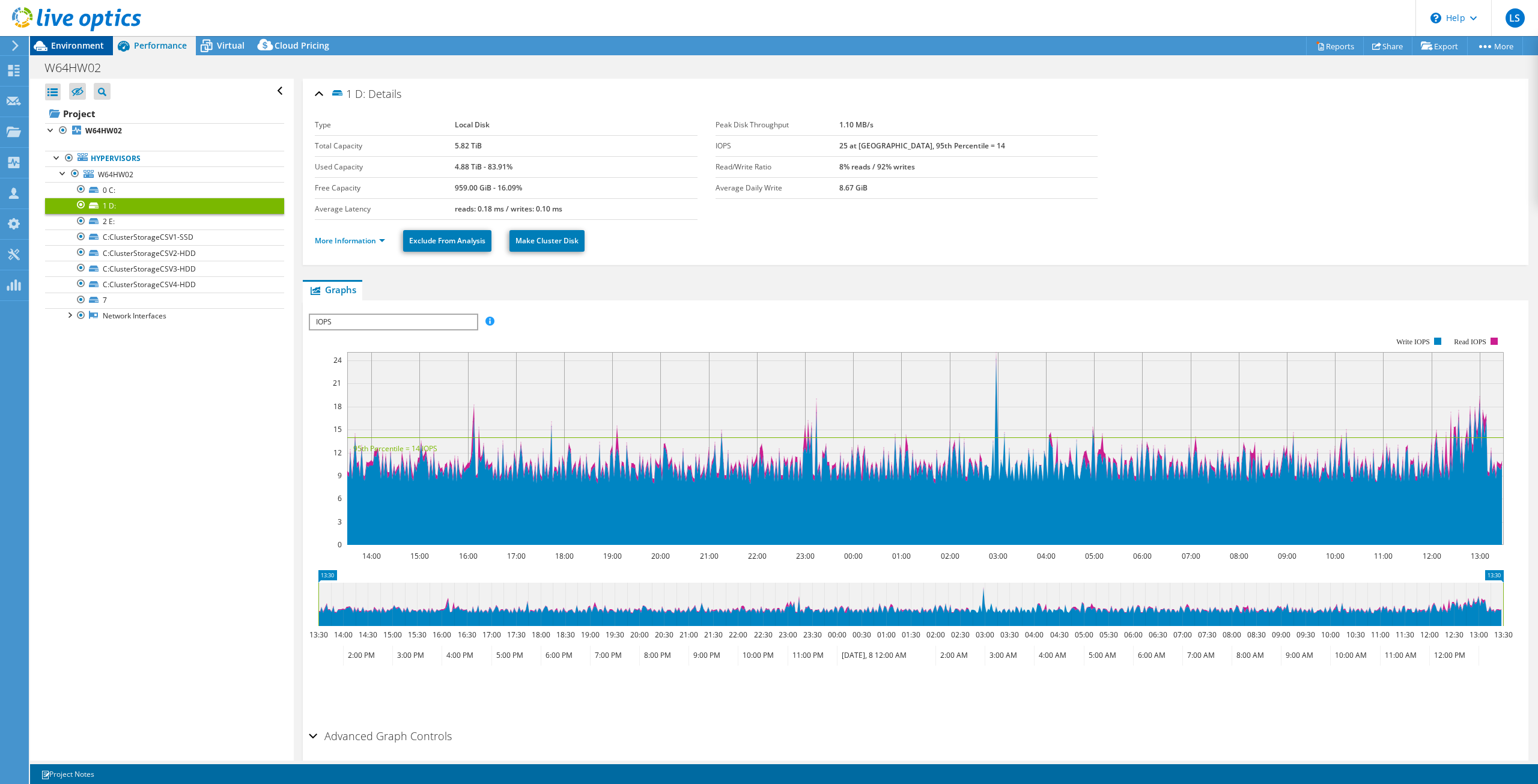
click at [83, 47] on span "Environment" at bounding box center [77, 45] width 53 height 12
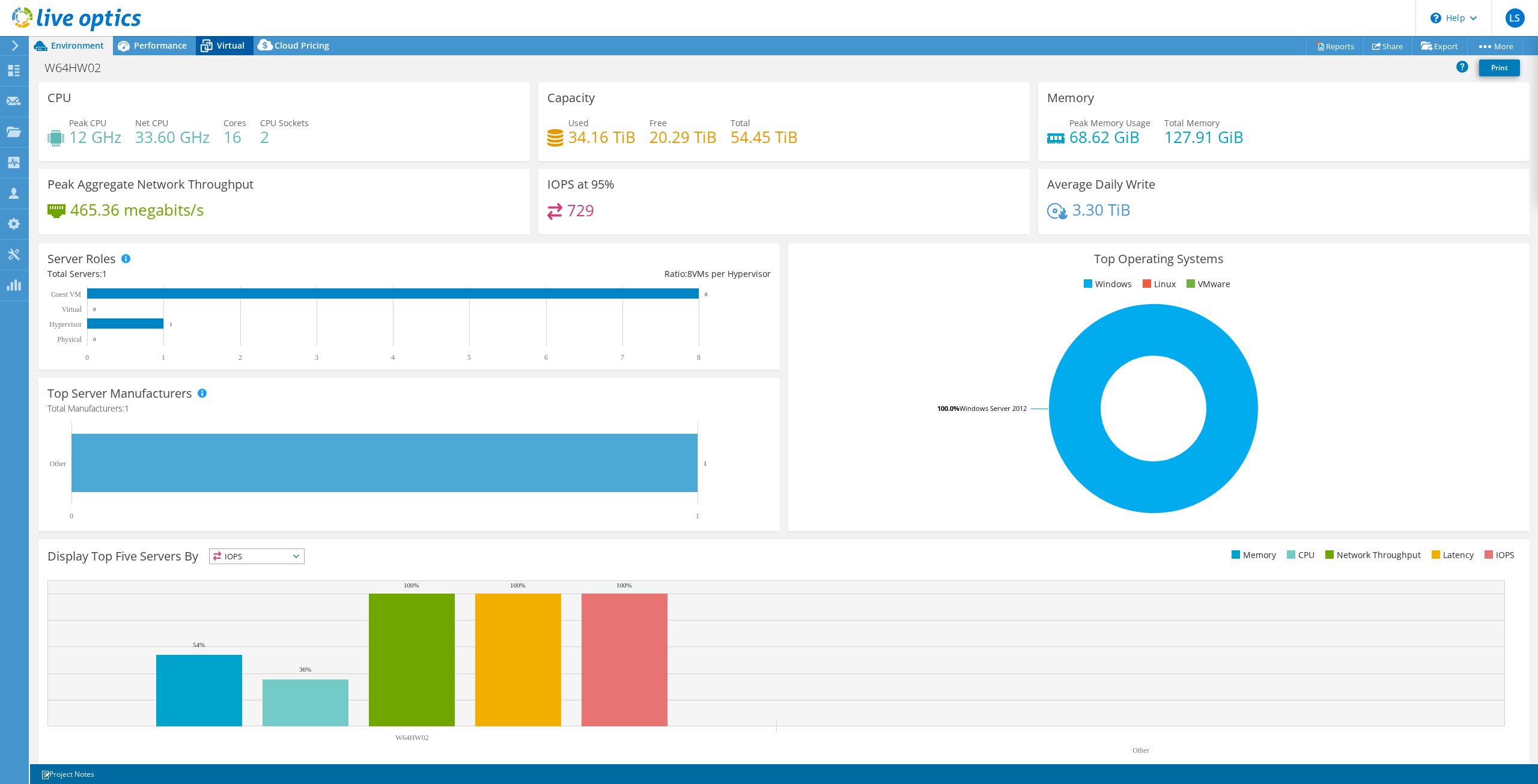
click at [217, 40] on span "Virtual" at bounding box center [230, 45] width 27 height 12
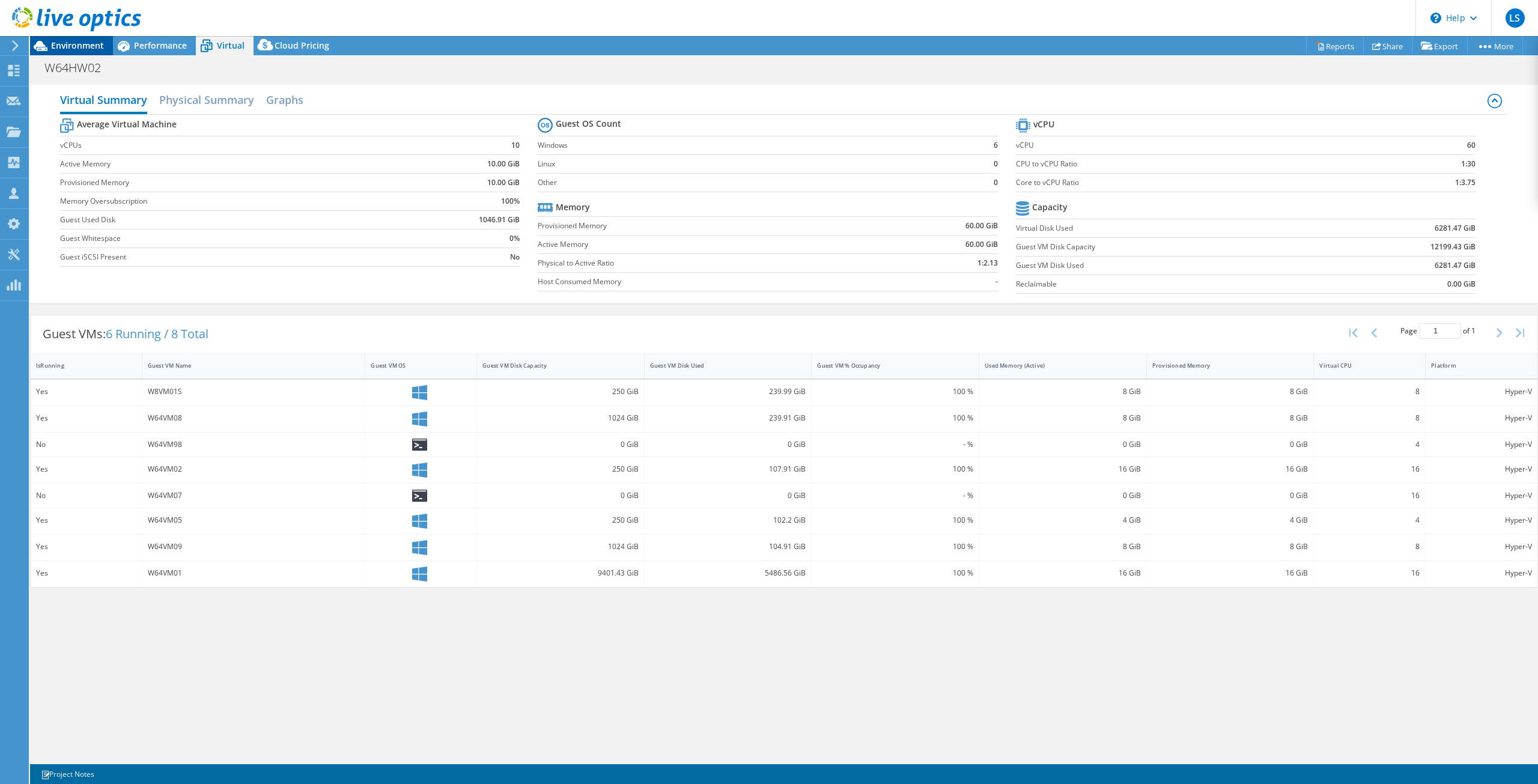
click at [94, 41] on span "Environment" at bounding box center [77, 45] width 53 height 12
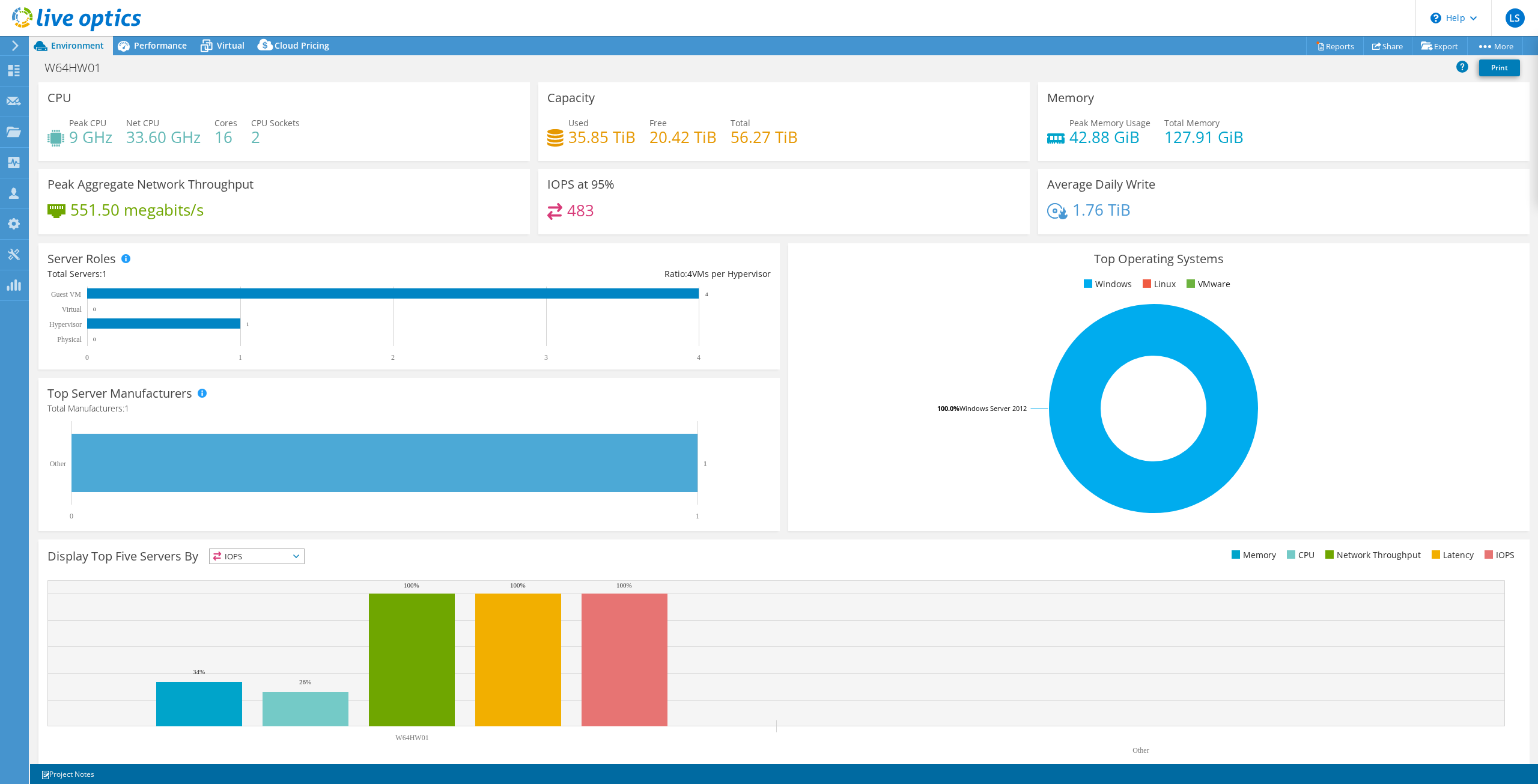
select select "USD"
click at [221, 49] on span "Virtual" at bounding box center [230, 45] width 27 height 12
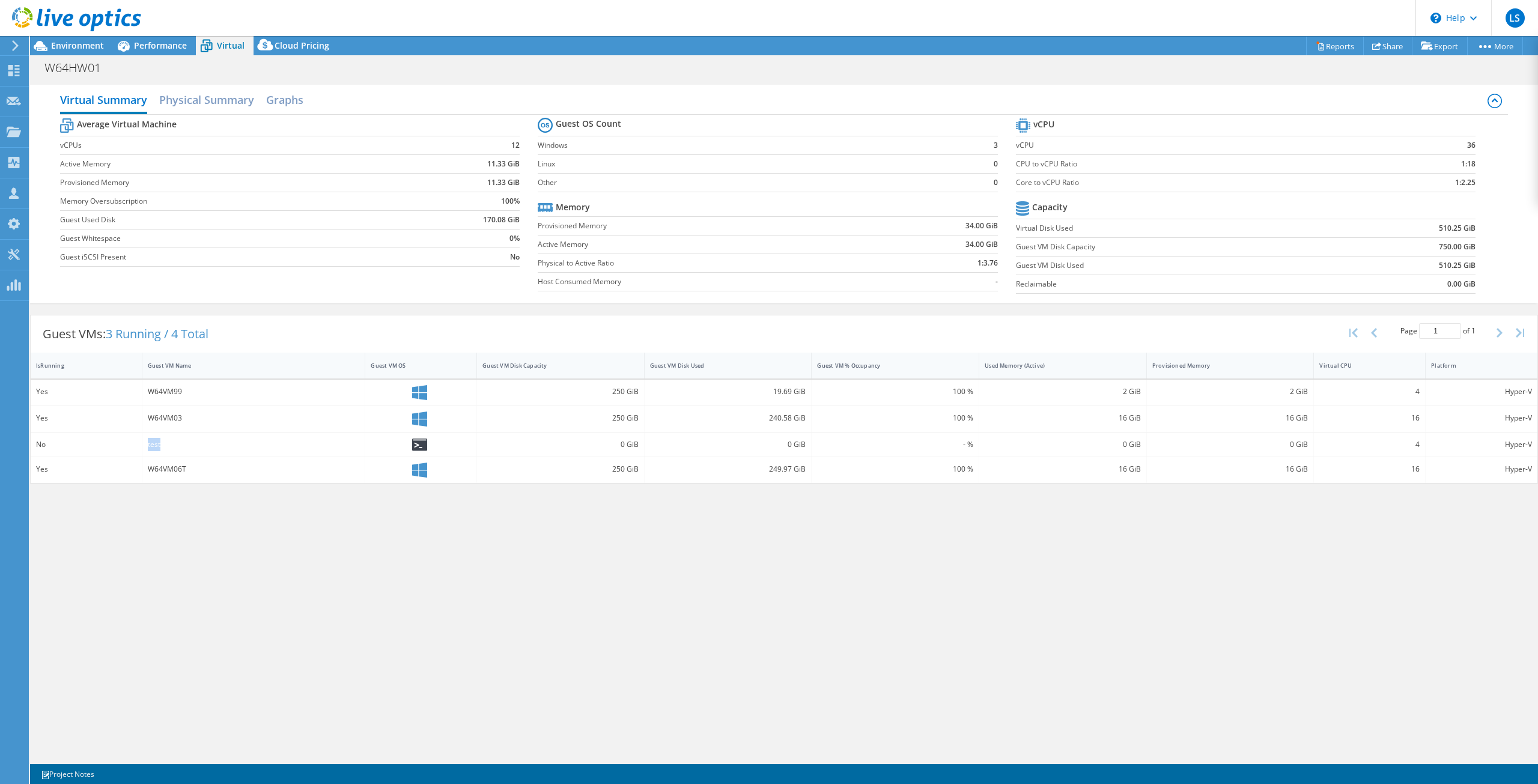
drag, startPoint x: 148, startPoint y: 445, endPoint x: 222, endPoint y: 440, distance: 74.2
click at [209, 443] on div "test" at bounding box center [253, 445] width 212 height 13
click at [1486, 146] on section "vCPU vCPU 36 CPU to vCPU Ratio 1:18 Core to vCPU Ratio 1:2.25 Capacity Virtual …" at bounding box center [1255, 207] width 478 height 184
click at [1481, 161] on section "vCPU vCPU 36 CPU to vCPU Ratio 1:18 Core to vCPU Ratio 1:2.25 Capacity Virtual …" at bounding box center [1255, 207] width 478 height 184
drag, startPoint x: 1416, startPoint y: 444, endPoint x: 1433, endPoint y: 446, distance: 17.1
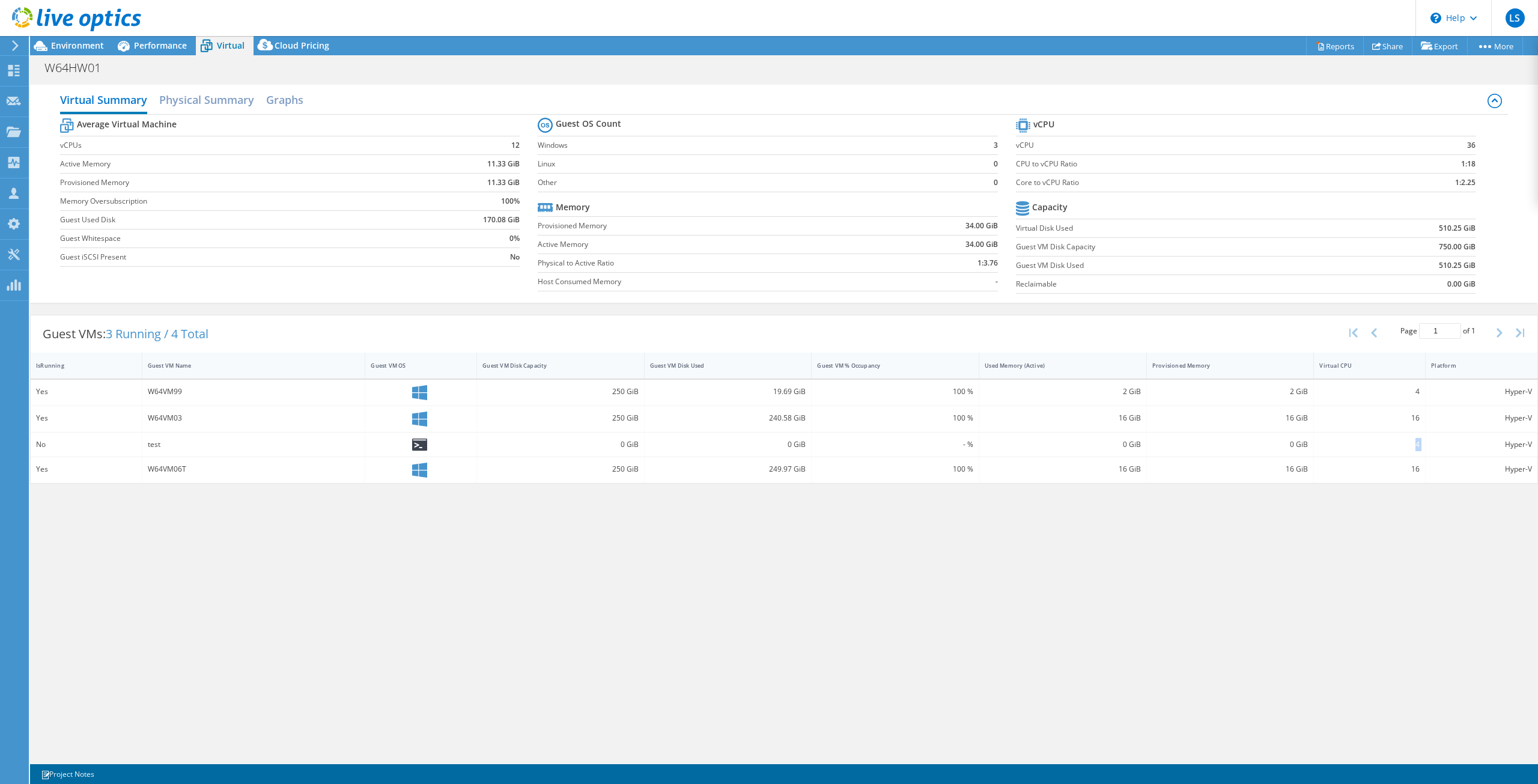
click at [1433, 446] on div "No test 0 GiB 0 GiB - % 0 GiB 0 GiB 4 Hyper-V" at bounding box center [784, 445] width 1507 height 24
click at [95, 47] on span "Environment" at bounding box center [77, 45] width 53 height 12
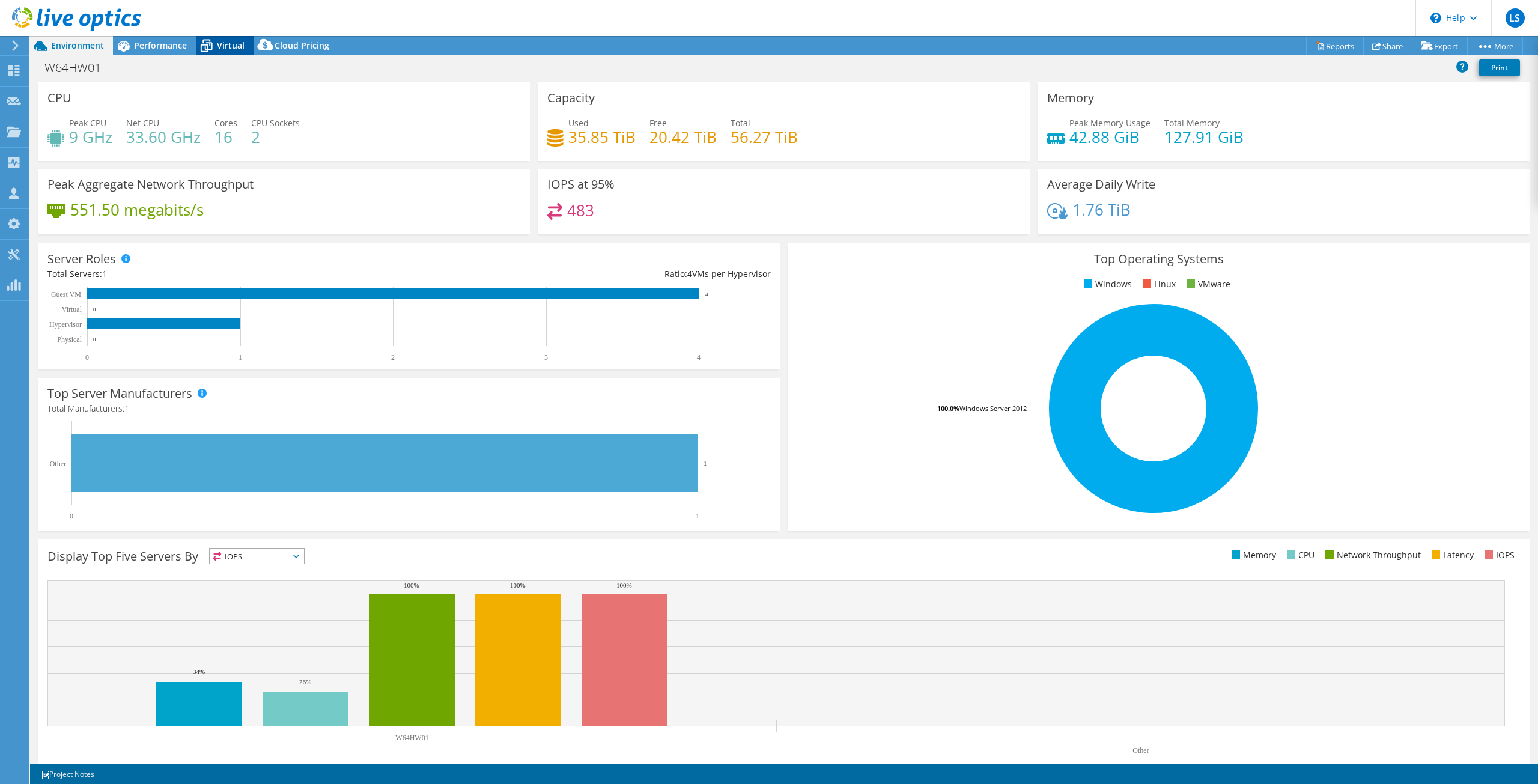
click at [226, 43] on span "Virtual" at bounding box center [230, 45] width 27 height 12
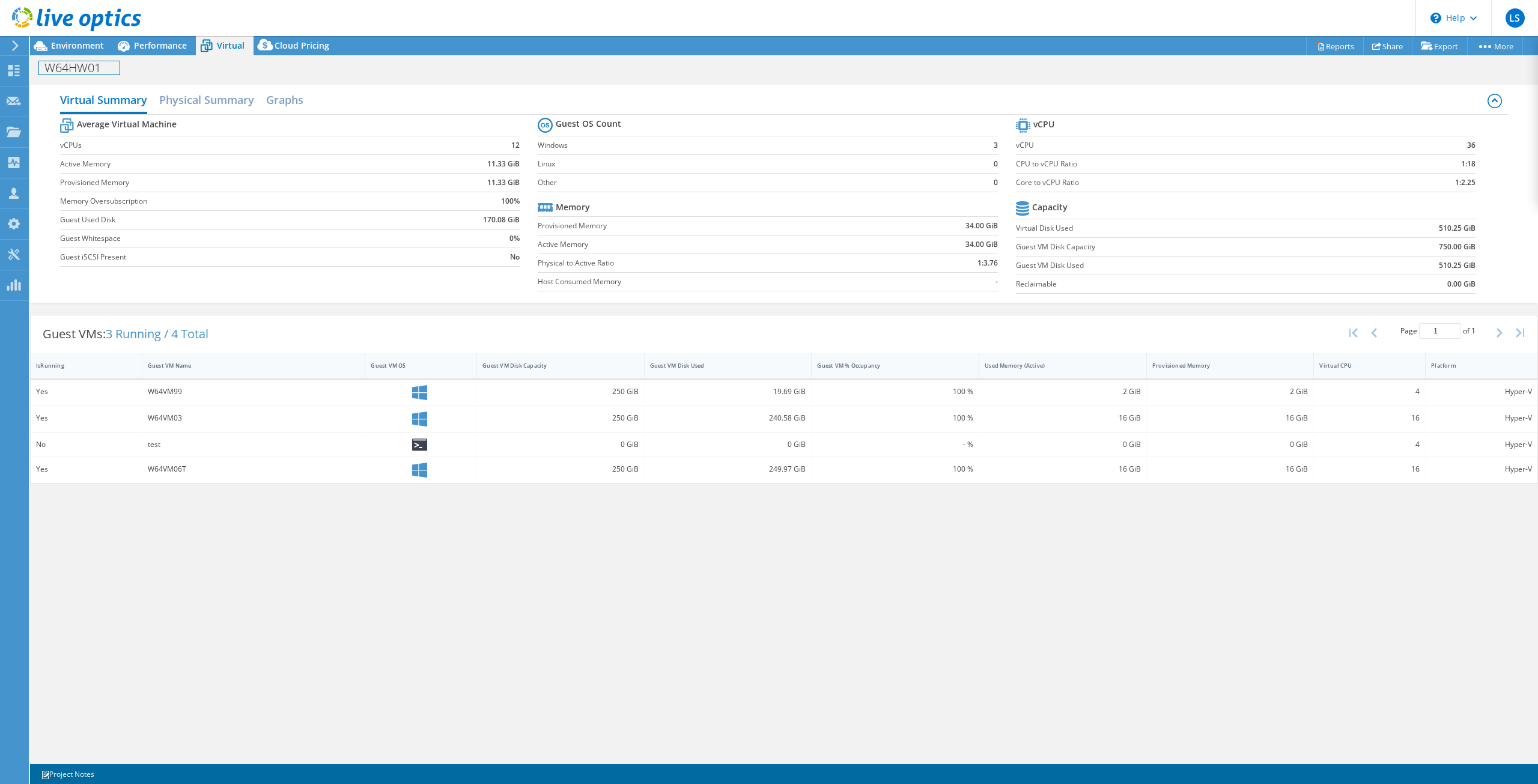
click at [83, 55] on div "W64HW01 Print" at bounding box center [784, 67] width 1508 height 24
click at [79, 43] on span "Environment" at bounding box center [77, 45] width 53 height 12
